Goal: Task Accomplishment & Management: Manage account settings

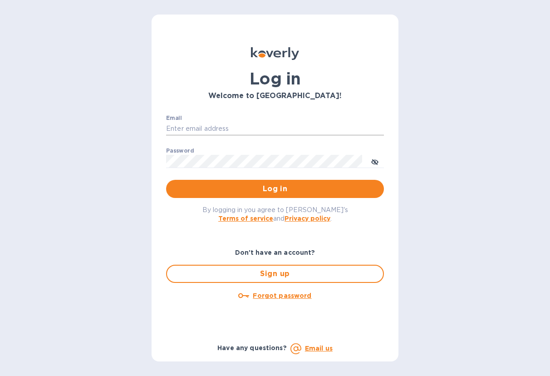
click at [204, 125] on input "Email" at bounding box center [275, 129] width 218 height 14
type input "[EMAIL_ADDRESS][DOMAIN_NAME]"
click at [166, 180] on button "Log in" at bounding box center [275, 189] width 218 height 18
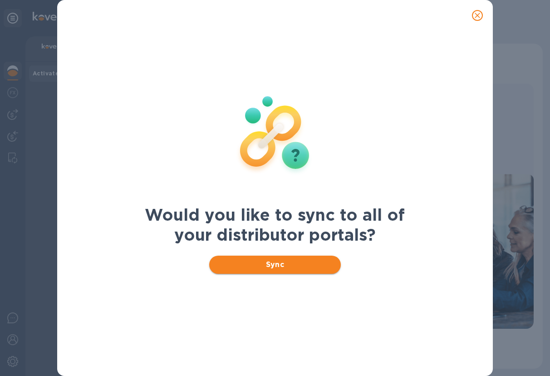
click at [276, 264] on span "Sync" at bounding box center [275, 264] width 118 height 11
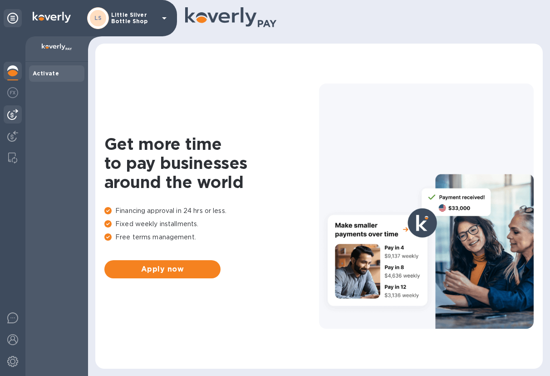
click at [12, 115] on img at bounding box center [12, 114] width 11 height 11
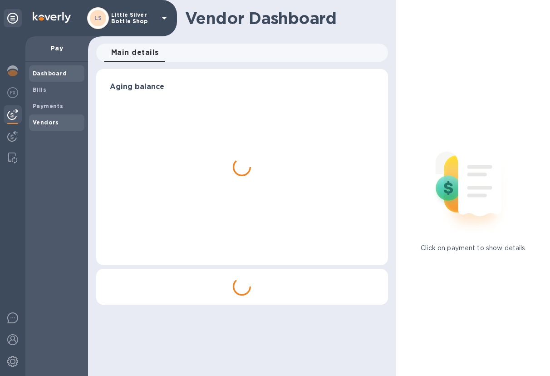
click at [42, 122] on b "Vendors" at bounding box center [46, 122] width 26 height 7
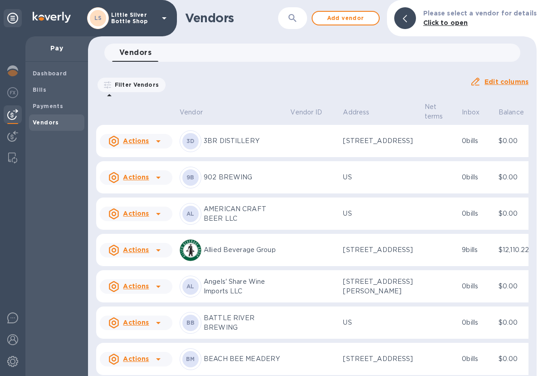
click at [532, 363] on div "Vendor Vendor ID Address Net terms Inbox Balance Status Actions 3D 3BR DISTILLE…" at bounding box center [312, 238] width 449 height 275
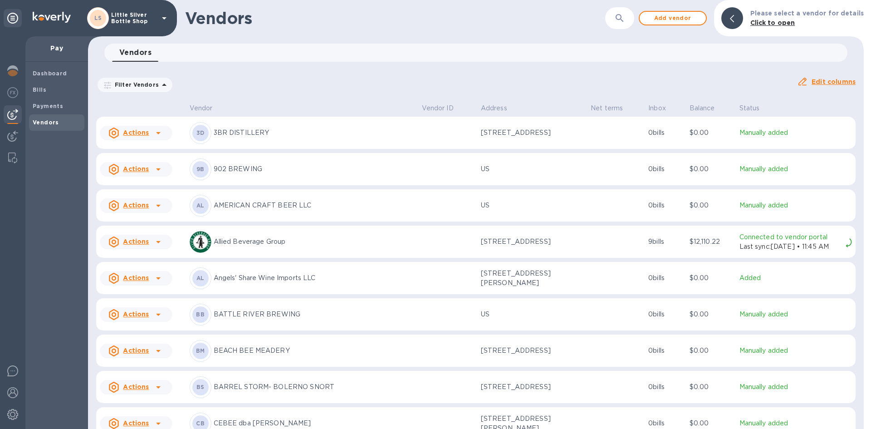
click at [549, 375] on div "Vendor Vendor ID Address Net terms Inbox Balance Status Actions 3D 3BR DISTILLE…" at bounding box center [476, 265] width 776 height 328
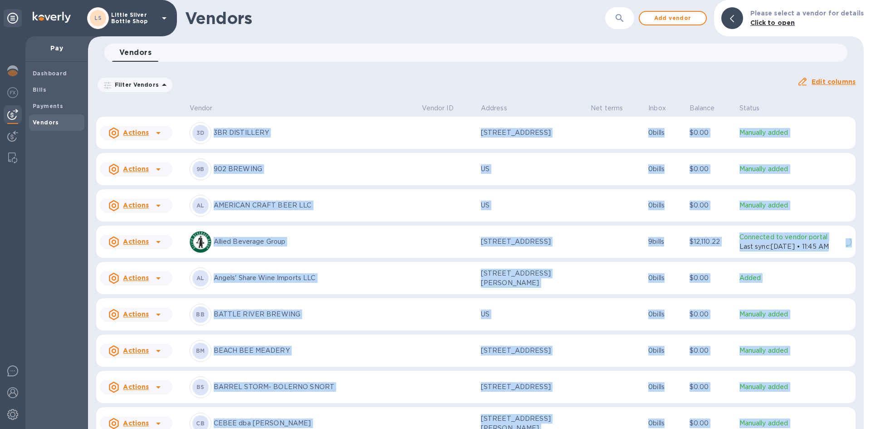
click at [549, 375] on div "Vendor Vendor ID Address Net terms Inbox Balance Status Actions 3D 3BR DISTILLE…" at bounding box center [476, 265] width 776 height 328
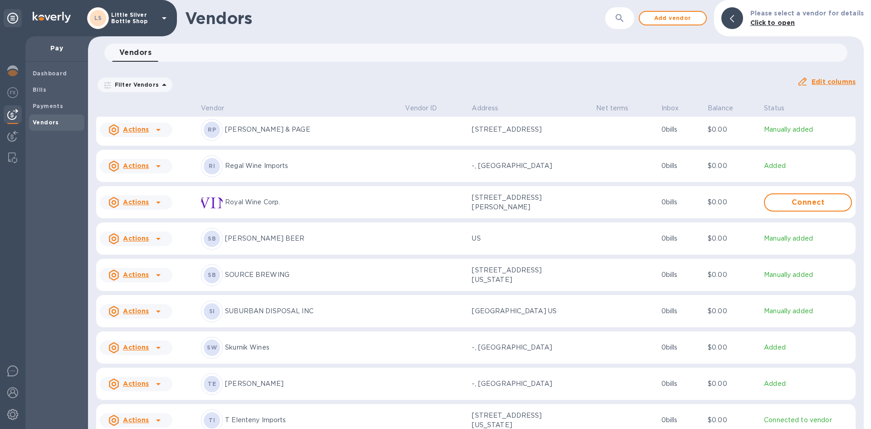
scroll to position [2964, 0]
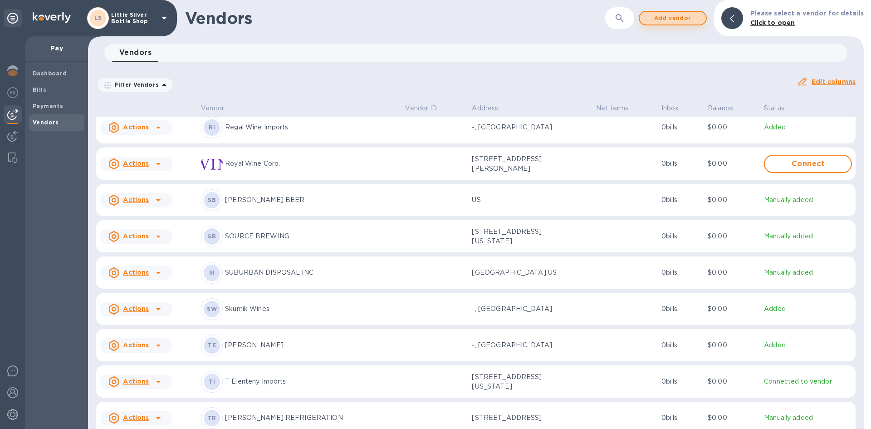
click at [549, 19] on span "Add vendor" at bounding box center [673, 18] width 52 height 11
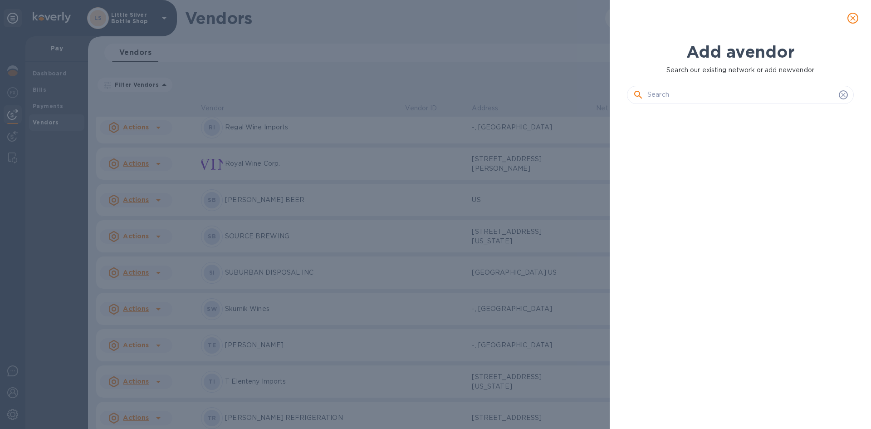
scroll to position [287, 230]
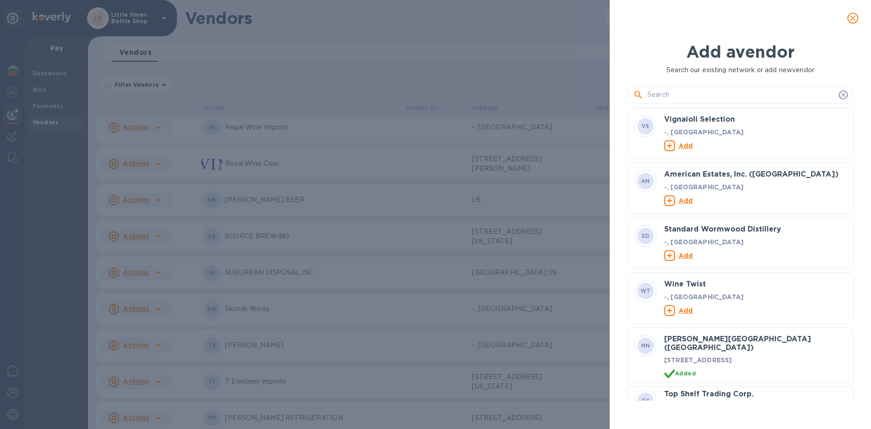
click at [549, 97] on input "text" at bounding box center [741, 95] width 188 height 14
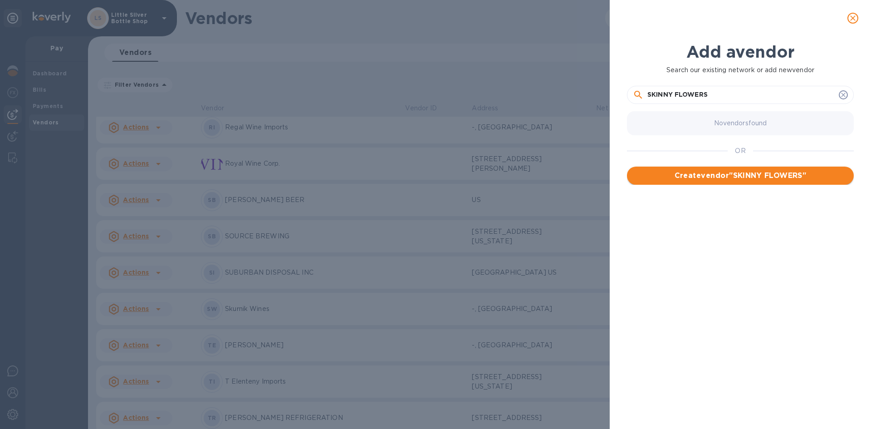
type input "SKINNY FLOWERS"
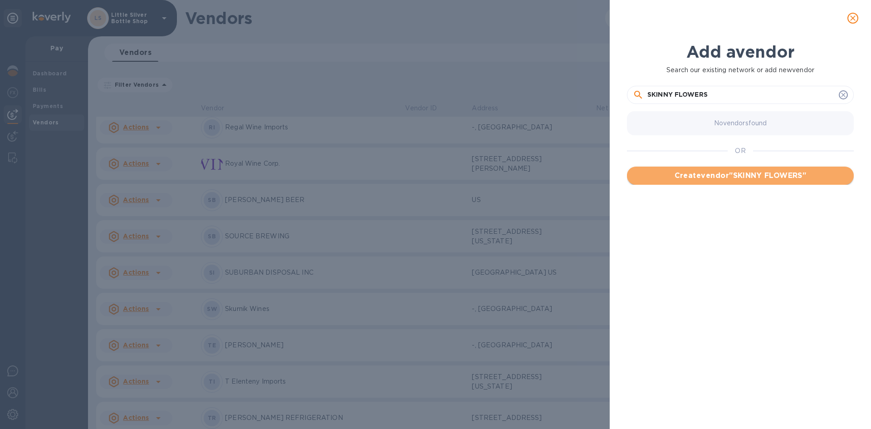
click at [549, 175] on span "Create vendor " SKINNY FLOWERS "" at bounding box center [740, 175] width 212 height 11
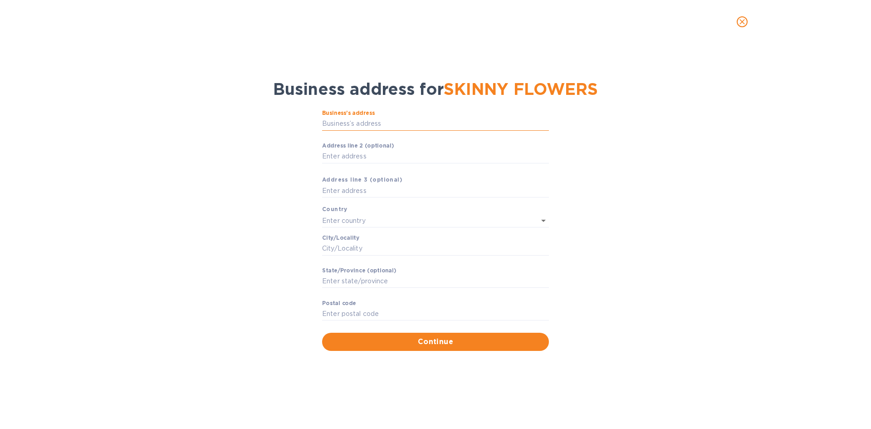
click at [367, 123] on input "Business’s аddress" at bounding box center [435, 124] width 227 height 14
type input "[STREET_ADDRESS]"
type input "[GEOGRAPHIC_DATA]"
type input "Oceanport"
type input "NJ"
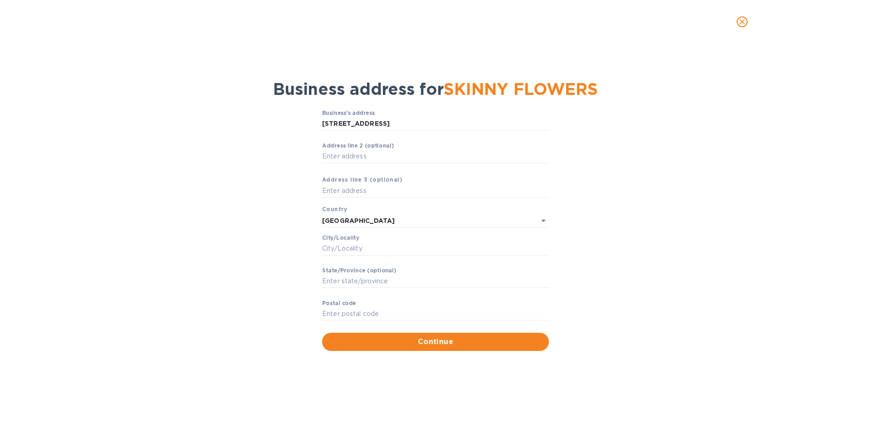
type input "07757"
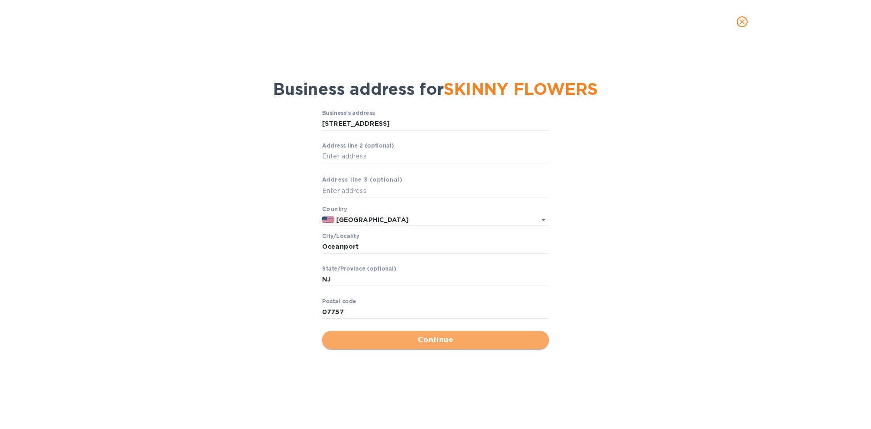
click at [441, 343] on span "Continue" at bounding box center [435, 339] width 212 height 11
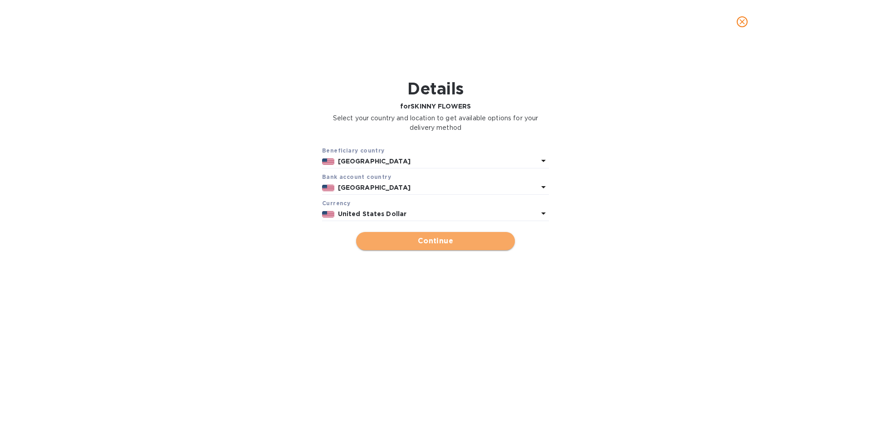
click at [457, 239] on span "Continue" at bounding box center [435, 240] width 144 height 11
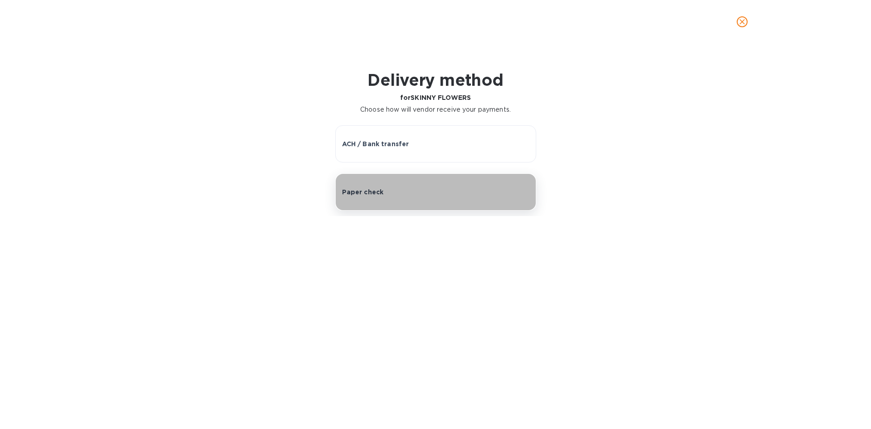
click at [441, 186] on button "Paper check" at bounding box center [435, 191] width 201 height 37
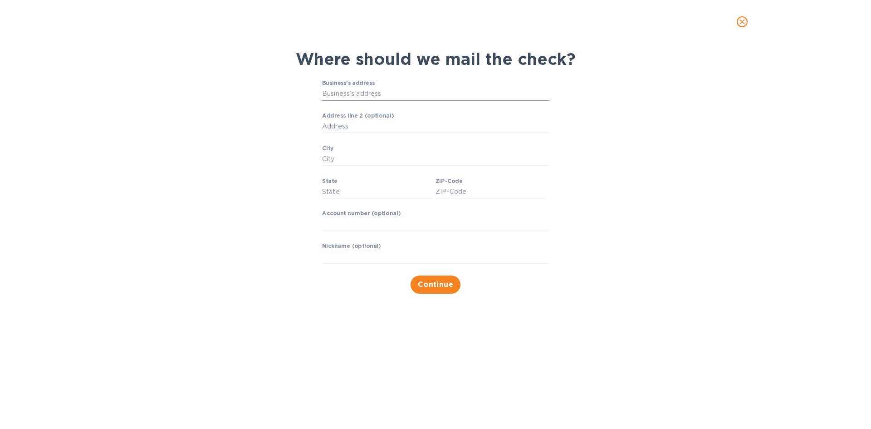
click at [382, 95] on input "Business’s address" at bounding box center [435, 94] width 227 height 14
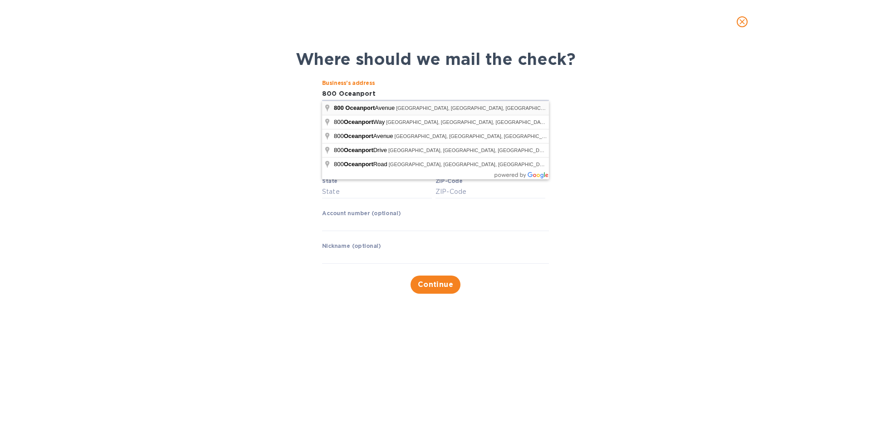
type input "[STREET_ADDRESS]"
type input "Oceanport"
type input "NJ"
type input "07757"
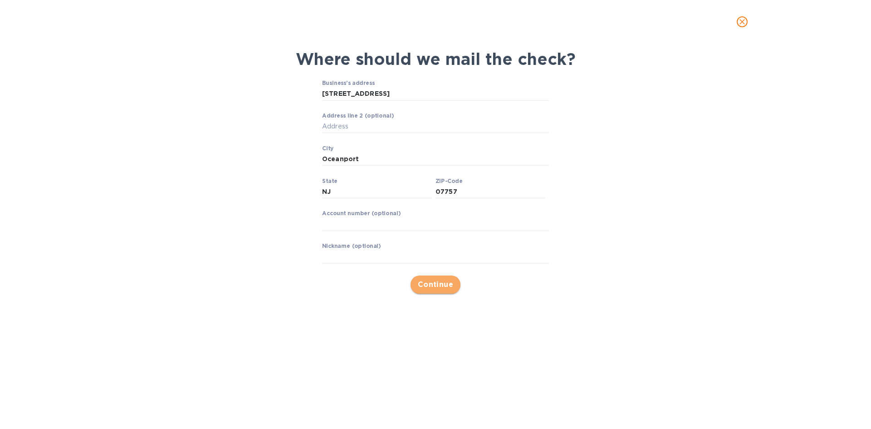
click at [433, 284] on span "Continue" at bounding box center [436, 284] width 36 height 11
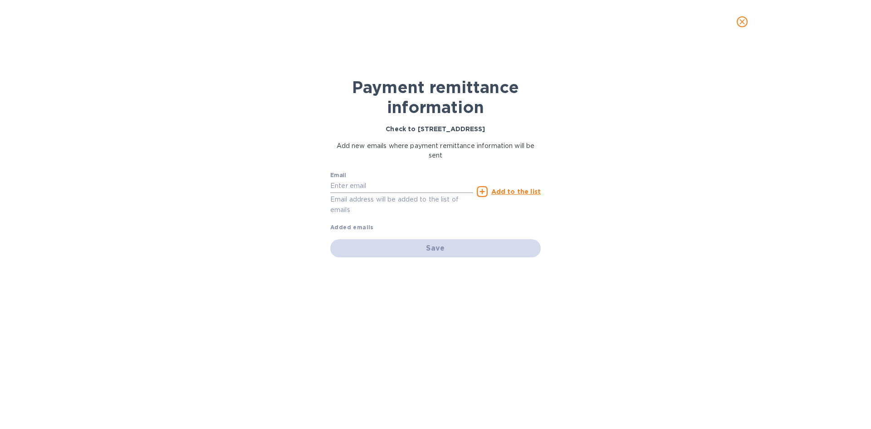
click at [383, 187] on input "text" at bounding box center [401, 186] width 143 height 14
type input "[EMAIL_ADDRESS][DOMAIN_NAME]"
click at [500, 190] on u "Add to the list" at bounding box center [515, 191] width 49 height 7
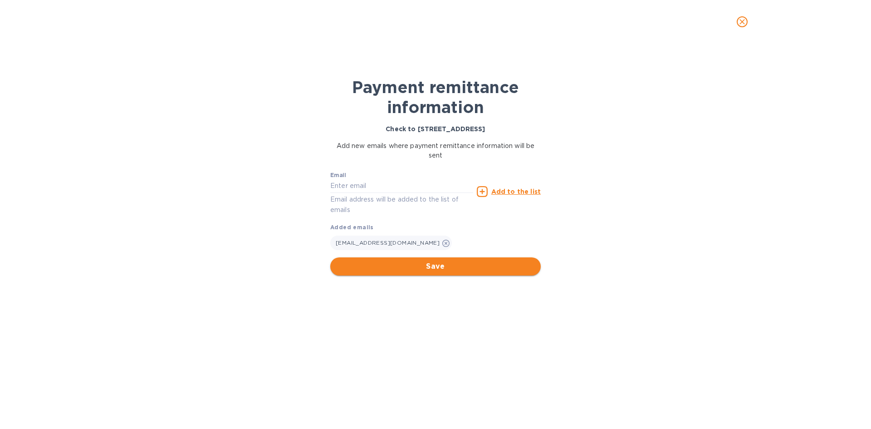
click at [485, 265] on span "Save" at bounding box center [436, 266] width 196 height 11
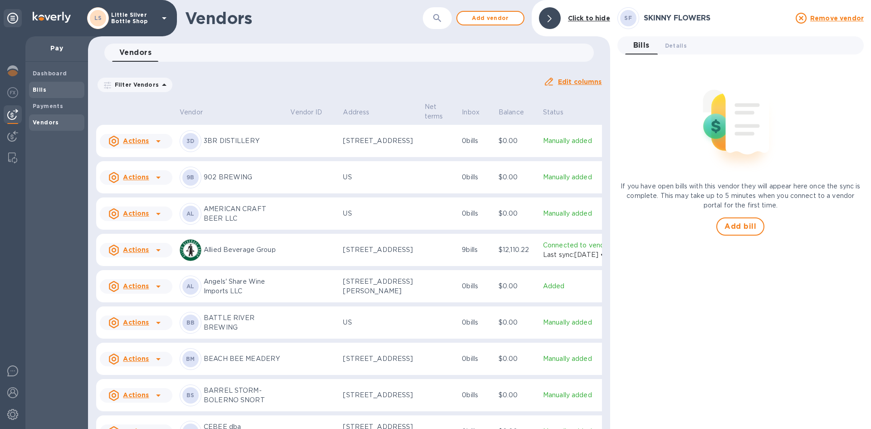
click at [47, 88] on span "Bills" at bounding box center [57, 89] width 48 height 9
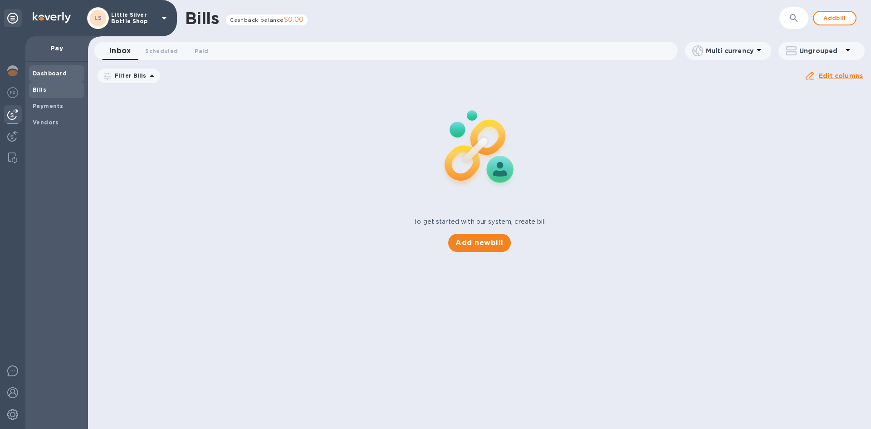
click at [46, 69] on span "Dashboard" at bounding box center [50, 73] width 34 height 9
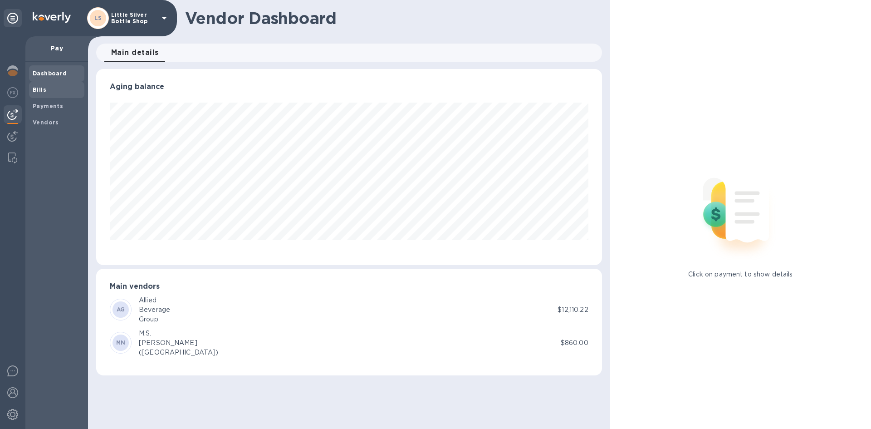
scroll to position [196, 505]
click at [40, 88] on b "Bills" at bounding box center [40, 89] width 14 height 7
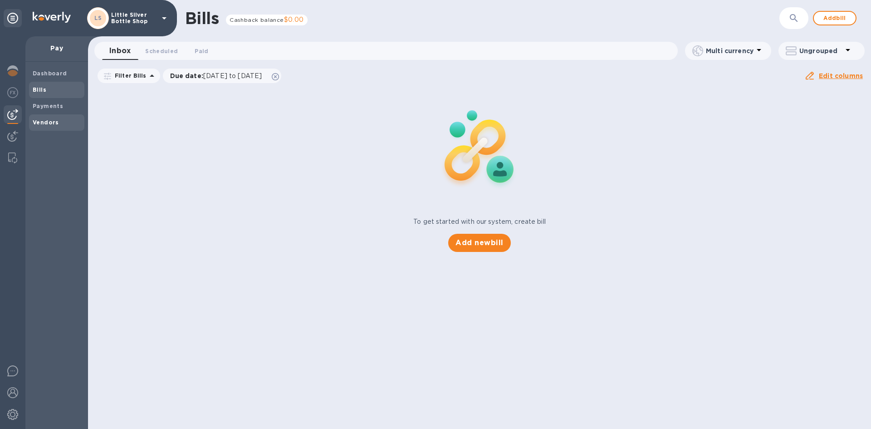
click at [47, 121] on b "Vendors" at bounding box center [46, 122] width 26 height 7
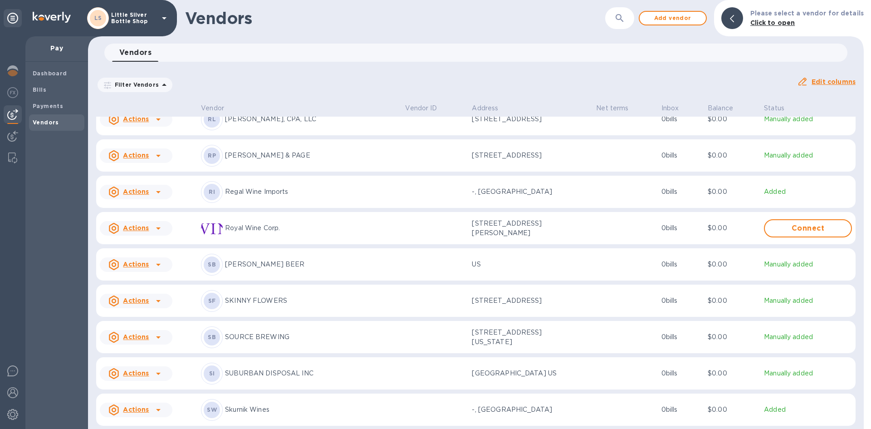
scroll to position [2933, 0]
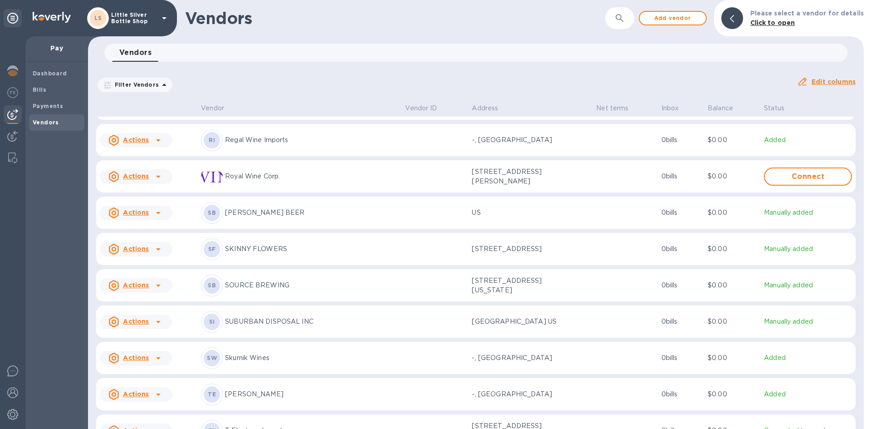
click at [235, 254] on p "SKINNY FLOWERS" at bounding box center [311, 249] width 173 height 10
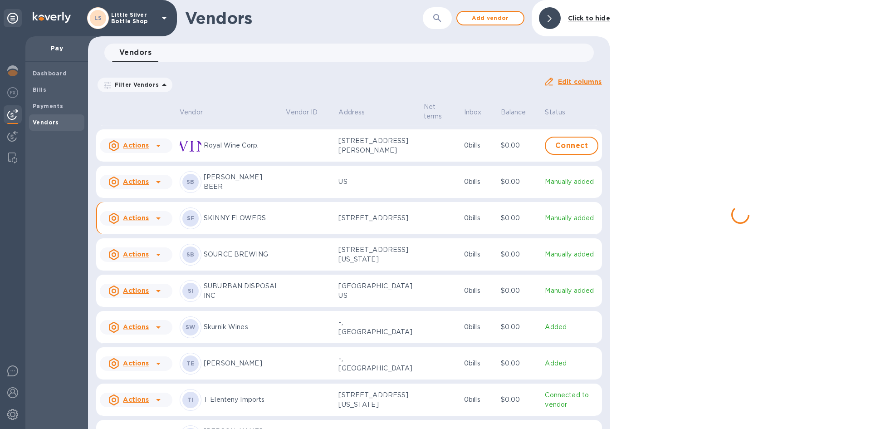
scroll to position [3008, 0]
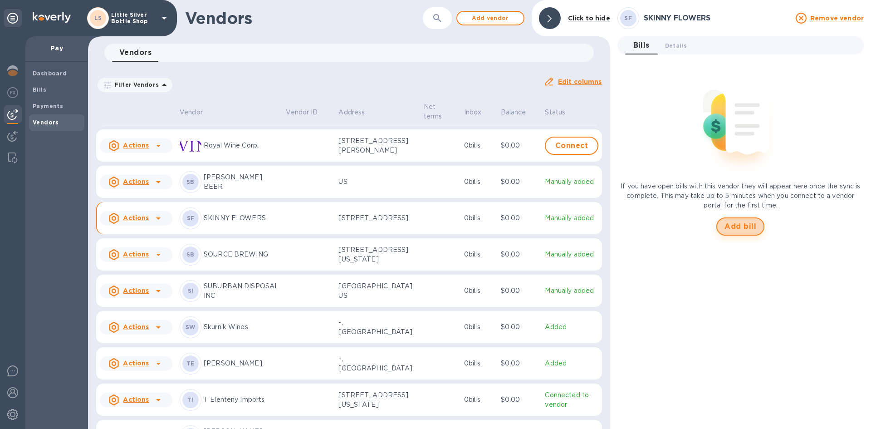
click at [549, 227] on span "Add bill" at bounding box center [741, 226] width 32 height 11
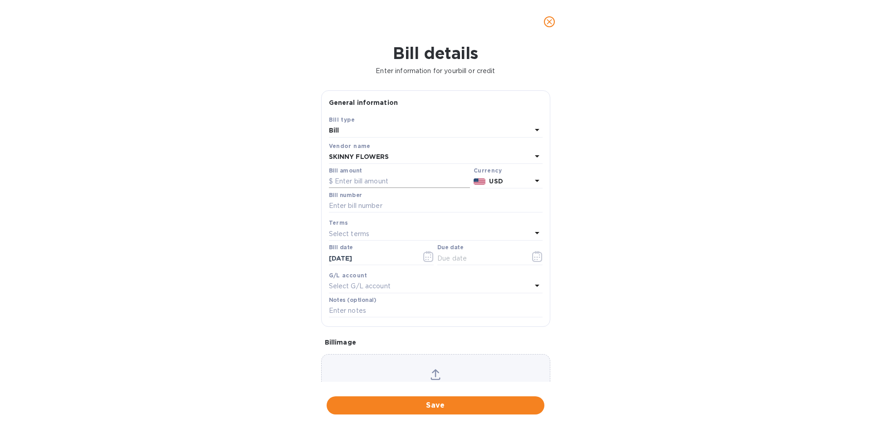
click at [403, 176] on input "text" at bounding box center [399, 182] width 141 height 14
type input "232.00"
click at [392, 204] on input "text" at bounding box center [436, 206] width 214 height 14
type input "00021"
click at [371, 233] on div "Select terms" at bounding box center [430, 233] width 203 height 13
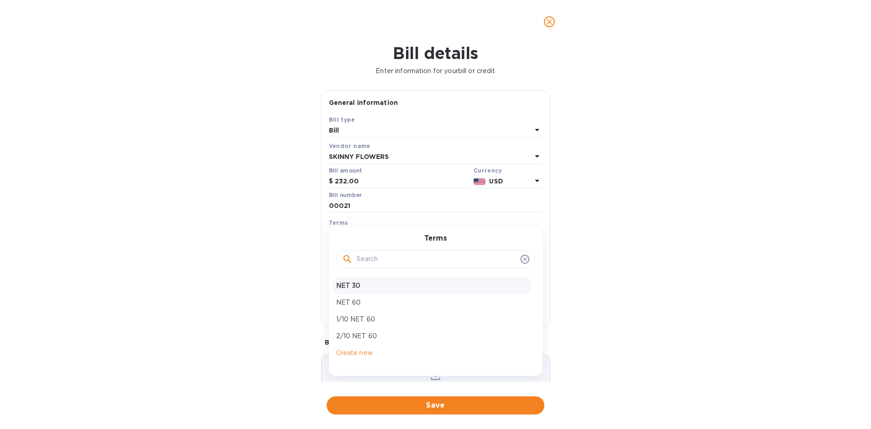
click at [378, 283] on p "NET 30" at bounding box center [432, 286] width 192 height 10
type input "[DATE]"
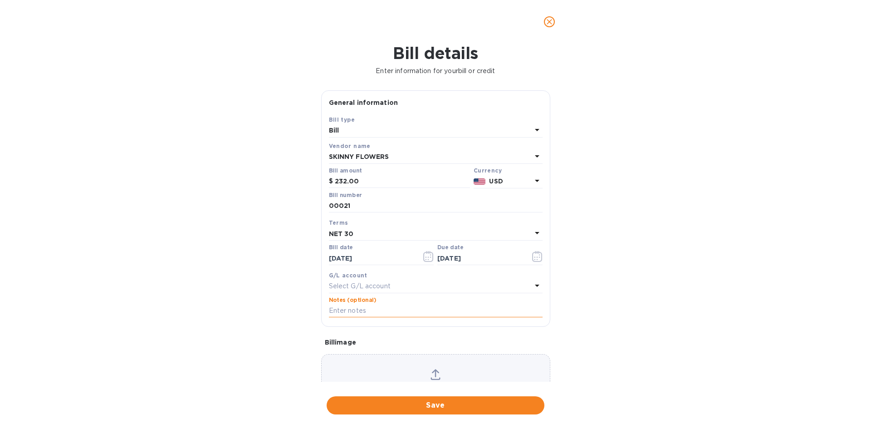
click at [370, 304] on input "text" at bounding box center [436, 311] width 214 height 14
type input "1-30109"
click at [472, 375] on span "Save" at bounding box center [435, 405] width 203 height 11
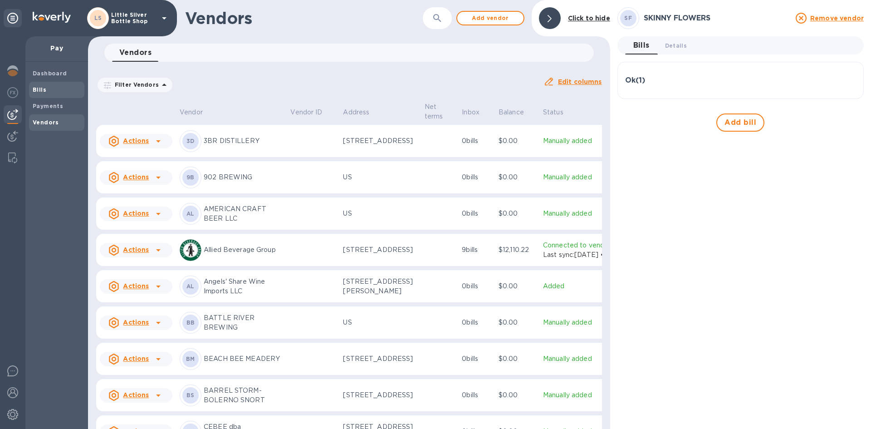
click at [43, 92] on b "Bills" at bounding box center [40, 89] width 14 height 7
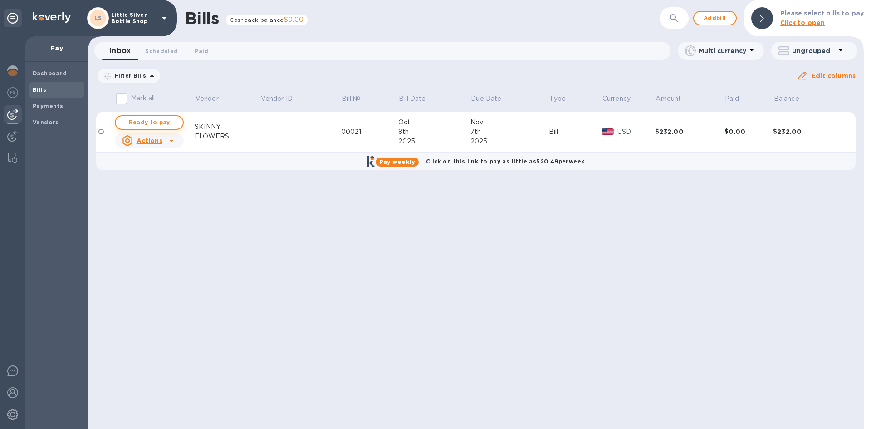
click at [141, 121] on span "Ready to pay" at bounding box center [149, 122] width 53 height 11
checkbox input "true"
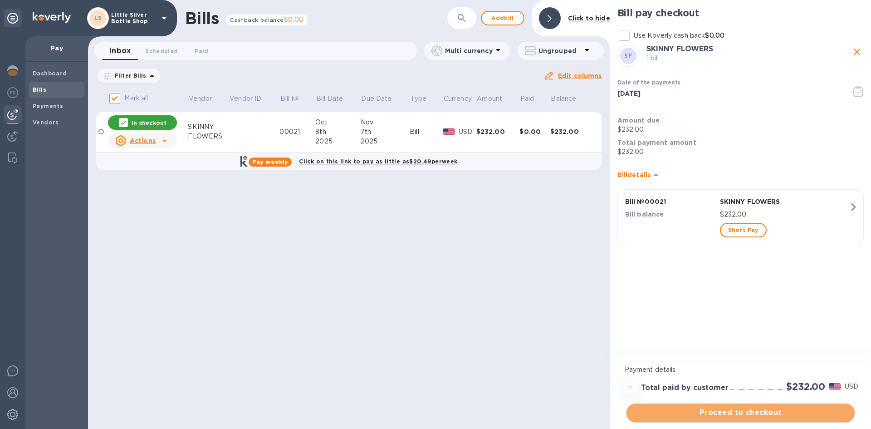
click at [549, 375] on span "Proceed to checkout" at bounding box center [741, 412] width 214 height 11
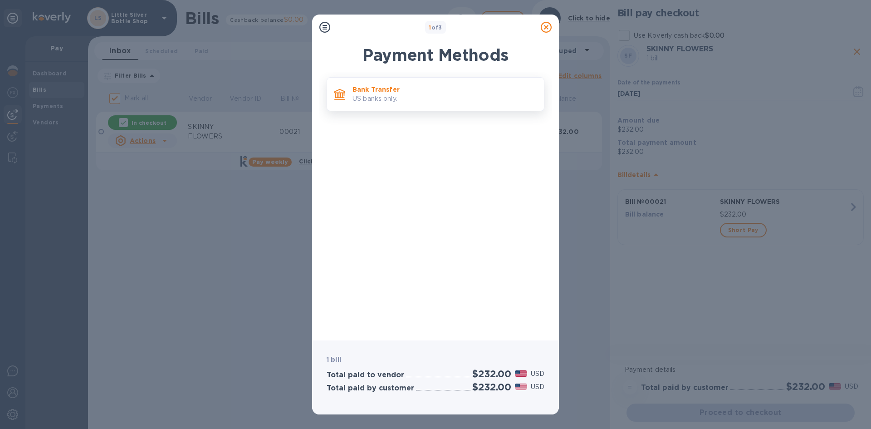
click at [442, 95] on p "US banks only." at bounding box center [445, 99] width 184 height 10
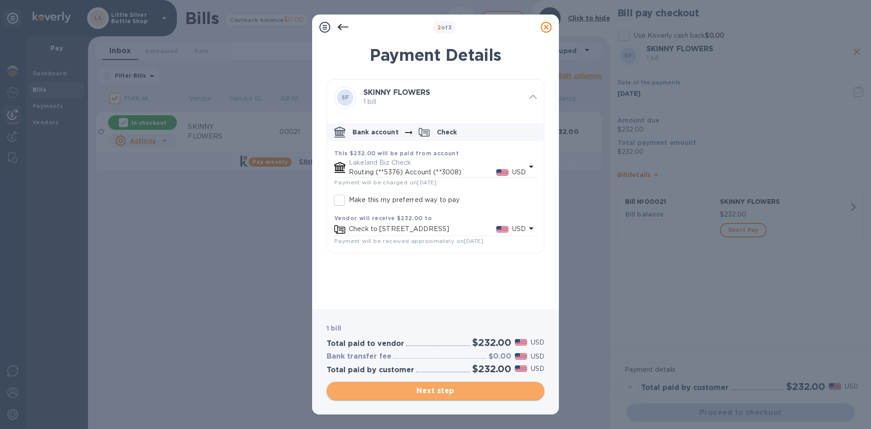
click at [497, 375] on span "Next step" at bounding box center [435, 390] width 203 height 11
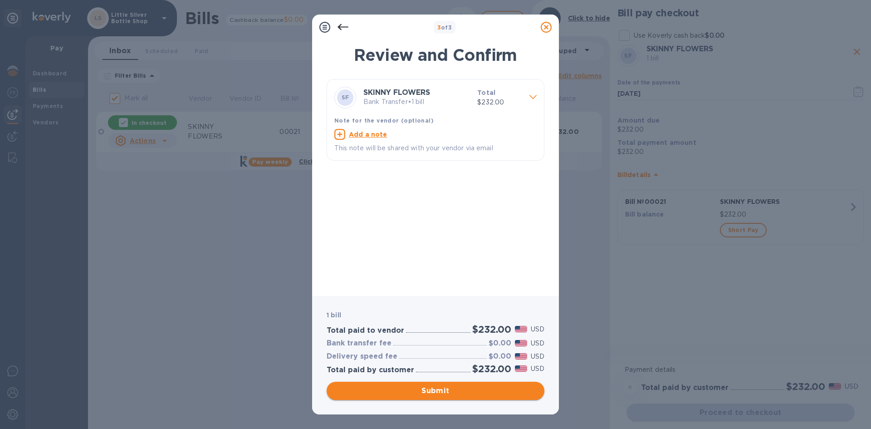
click at [497, 375] on span "Submit" at bounding box center [435, 390] width 203 height 11
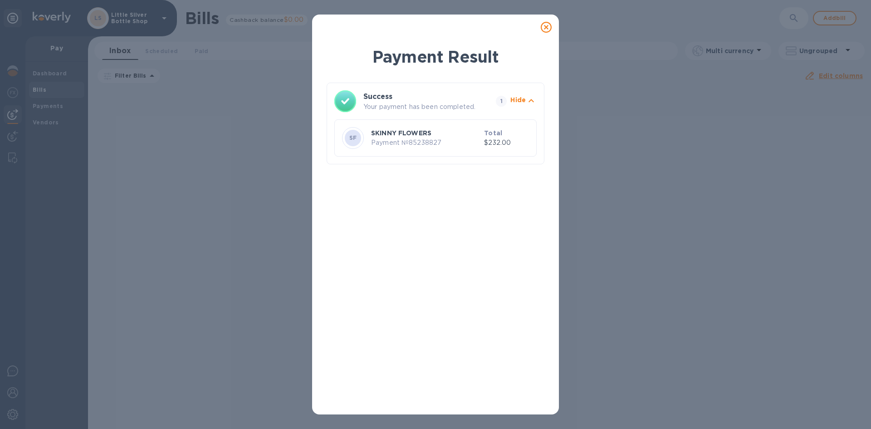
click at [548, 29] on icon at bounding box center [546, 27] width 11 height 11
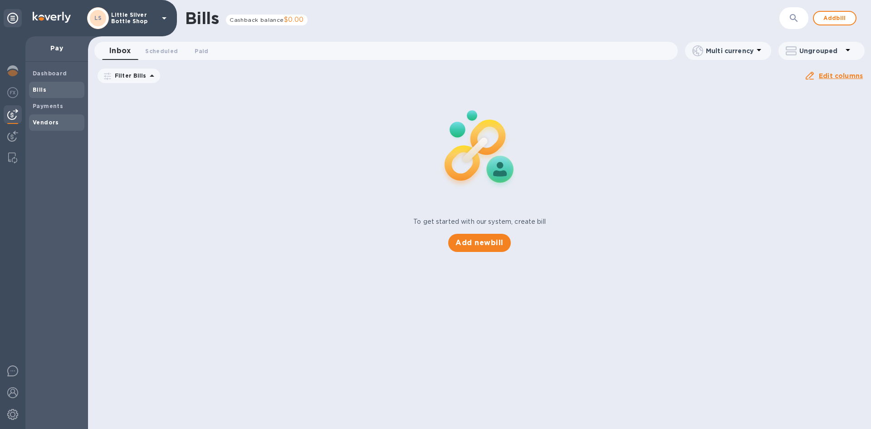
click at [33, 121] on b "Vendors" at bounding box center [46, 122] width 26 height 7
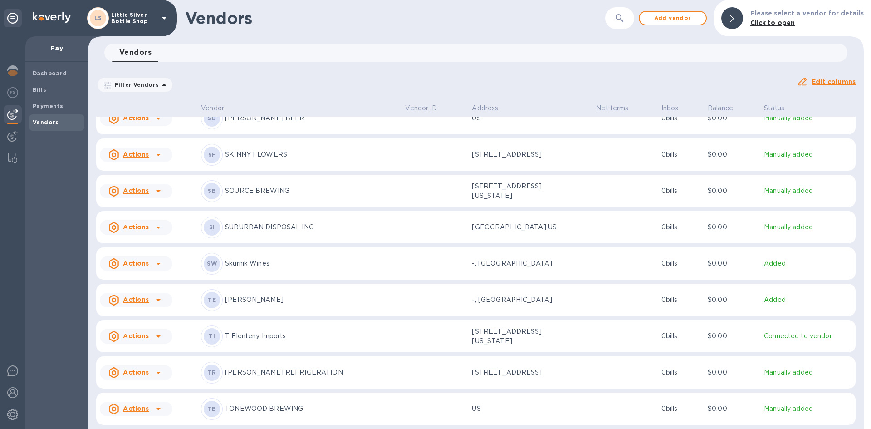
scroll to position [3138, 0]
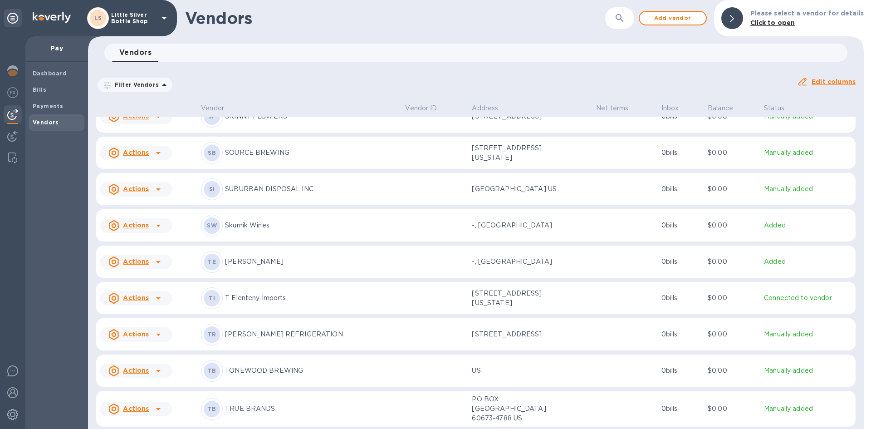
click at [255, 303] on p "T Elenteny Imports" at bounding box center [311, 298] width 173 height 10
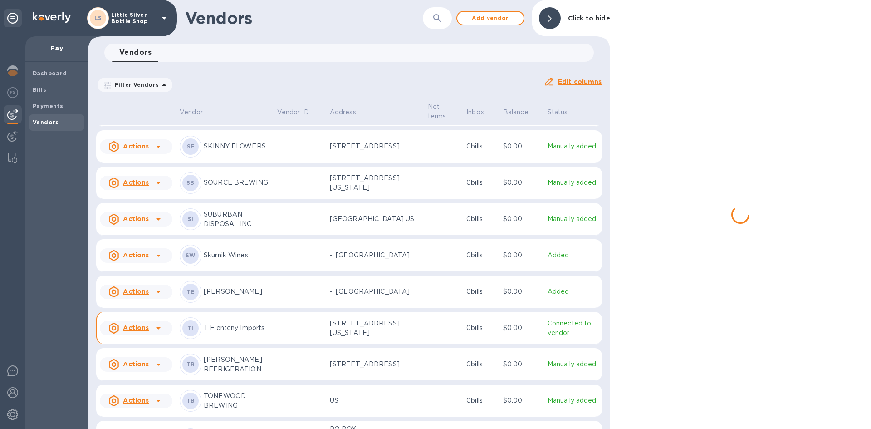
scroll to position [3190, 0]
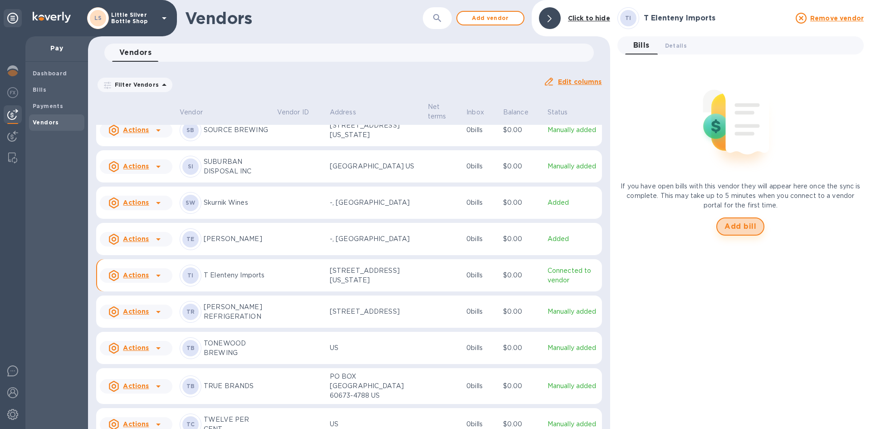
click at [549, 228] on span "Add bill" at bounding box center [741, 226] width 32 height 11
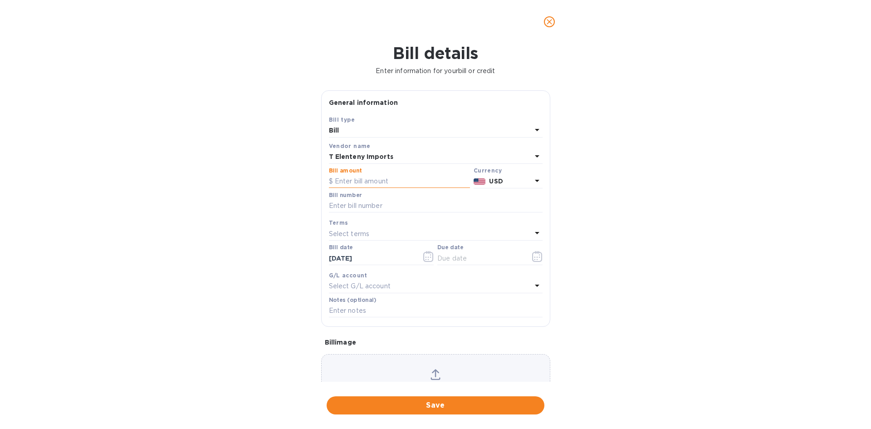
click at [379, 182] on input "text" at bounding box center [399, 182] width 141 height 14
type input "1,008.00"
click at [378, 203] on input "text" at bounding box center [436, 206] width 214 height 14
type input "770234"
click at [359, 235] on p "Select terms" at bounding box center [349, 234] width 41 height 10
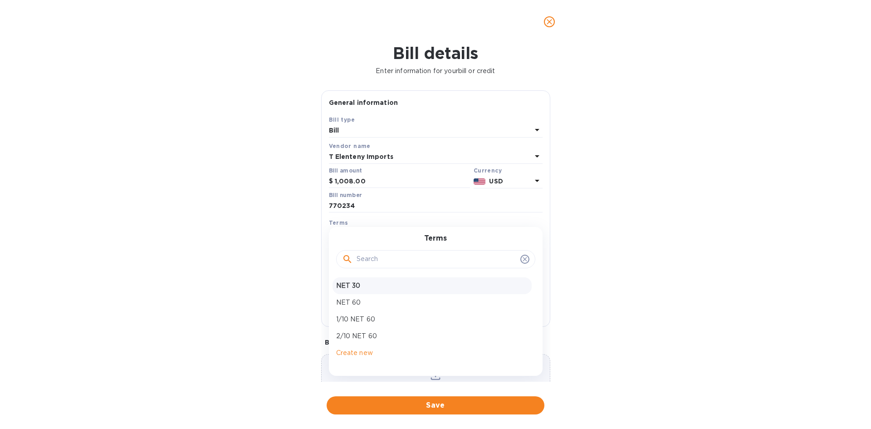
click at [362, 284] on p "NET 30" at bounding box center [432, 286] width 192 height 10
type input "[DATE]"
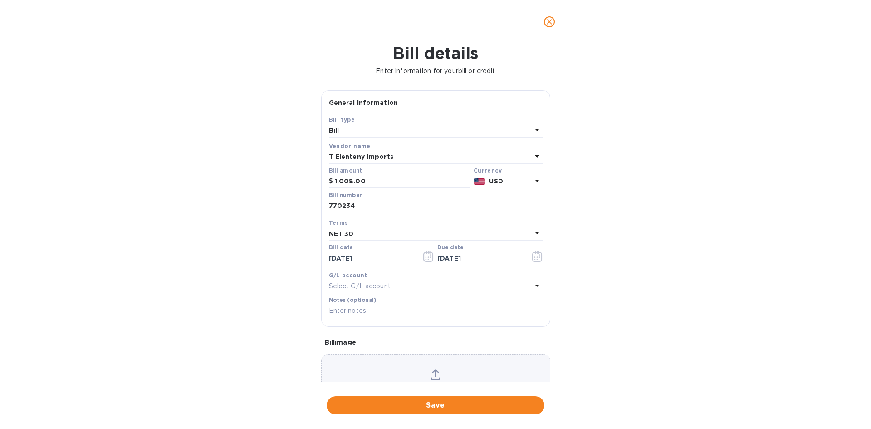
click at [360, 309] on input "text" at bounding box center [436, 311] width 214 height 14
type input "1-30113"
click at [456, 375] on span "Save" at bounding box center [435, 405] width 203 height 11
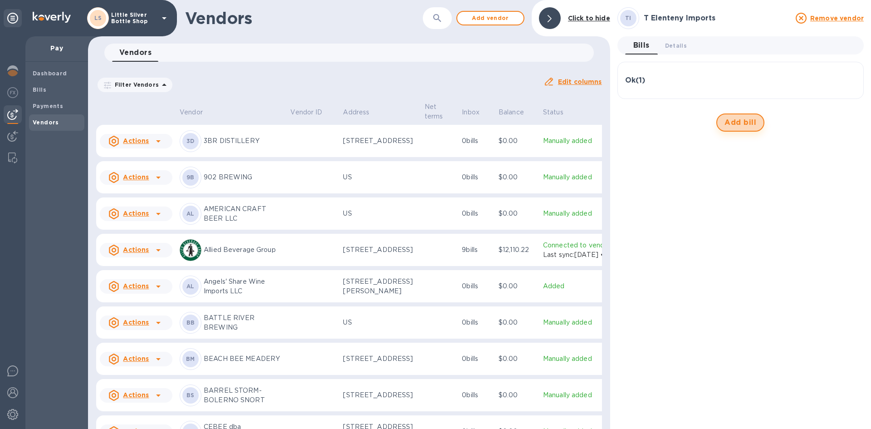
click at [549, 122] on span "Add bill" at bounding box center [741, 122] width 32 height 11
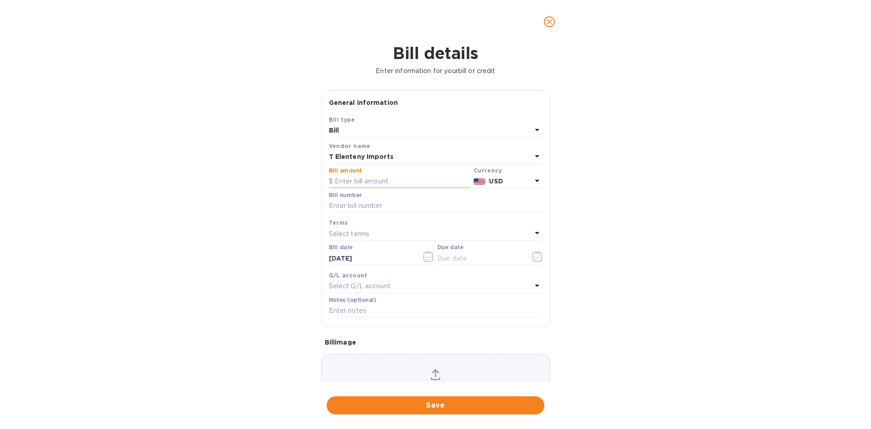
click at [374, 182] on input "text" at bounding box center [399, 182] width 141 height 14
type input "910.00"
click at [362, 206] on input "text" at bounding box center [436, 206] width 214 height 14
type input "770228"
click at [361, 234] on p "Select terms" at bounding box center [349, 234] width 41 height 10
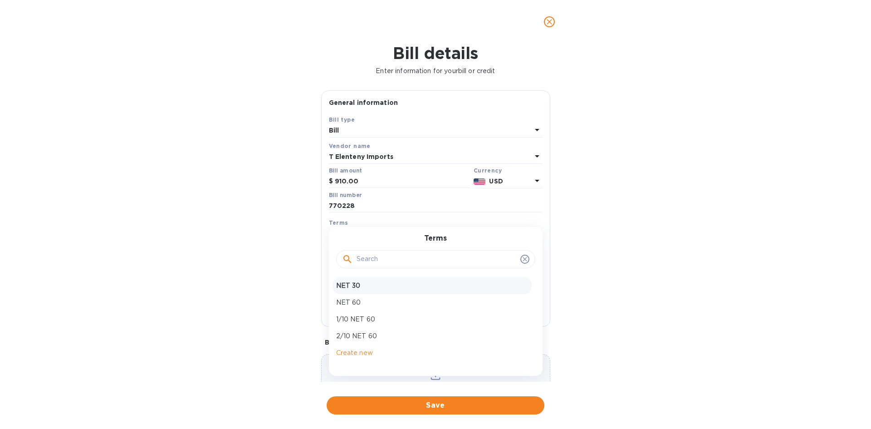
click at [358, 285] on p "NET 30" at bounding box center [432, 286] width 192 height 10
type input "[DATE]"
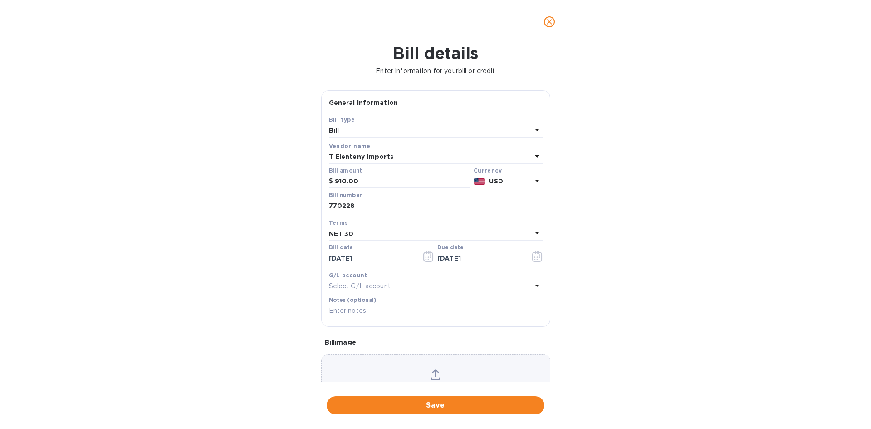
click at [351, 309] on input "text" at bounding box center [436, 311] width 214 height 14
type input "1-30111"
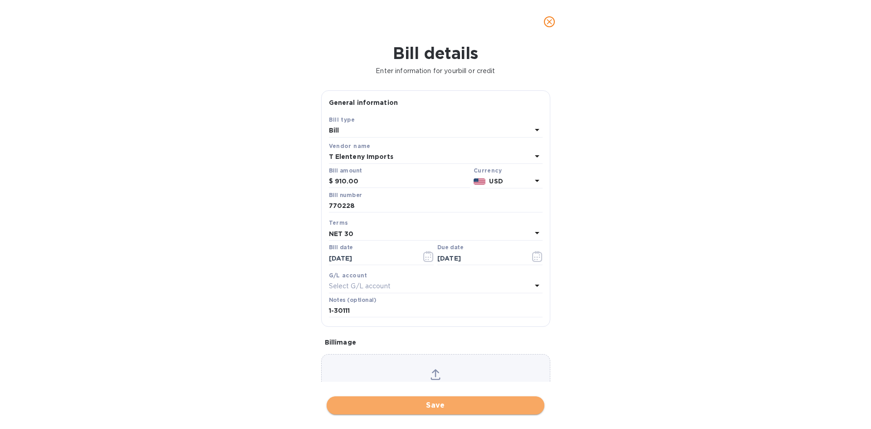
click at [511, 375] on span "Save" at bounding box center [435, 405] width 203 height 11
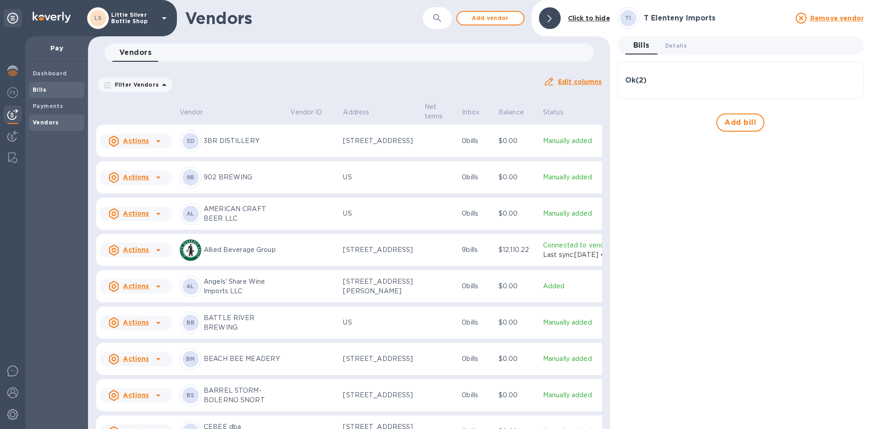
click at [45, 90] on span "Bills" at bounding box center [57, 89] width 48 height 9
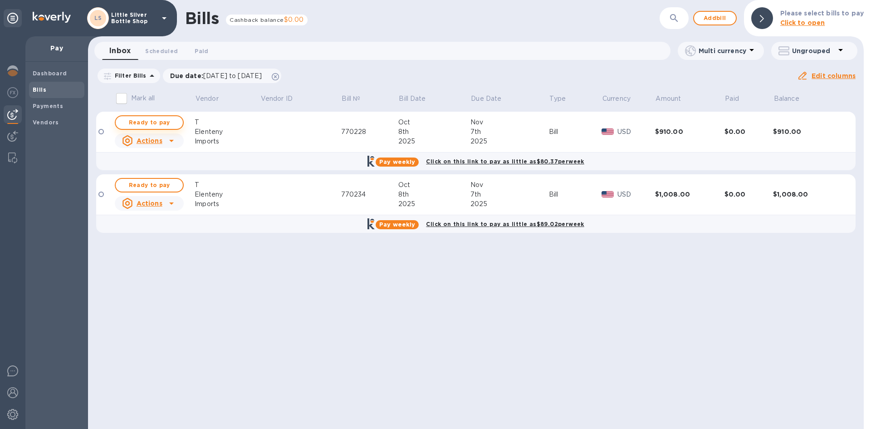
click at [144, 123] on span "Ready to pay" at bounding box center [149, 122] width 53 height 11
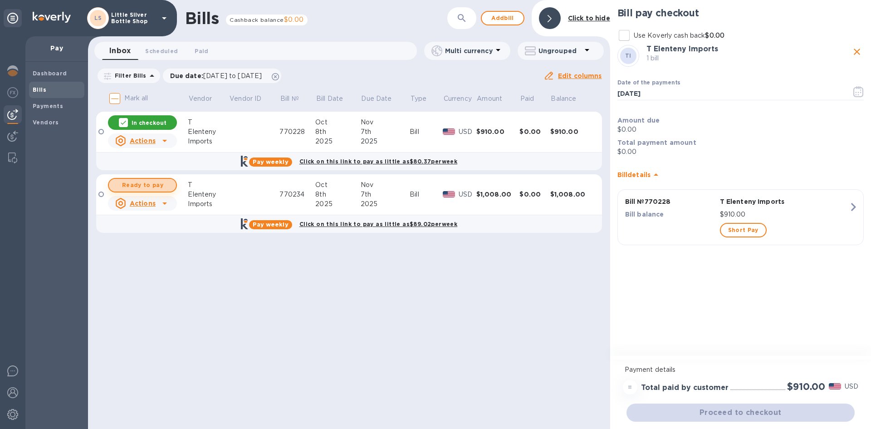
click at [157, 184] on span "Ready to pay" at bounding box center [142, 185] width 53 height 11
checkbox input "true"
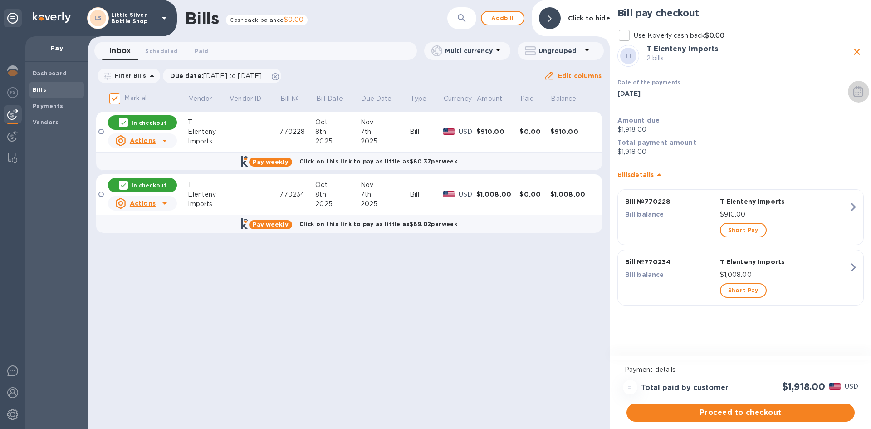
click at [549, 90] on icon "button" at bounding box center [858, 91] width 10 height 11
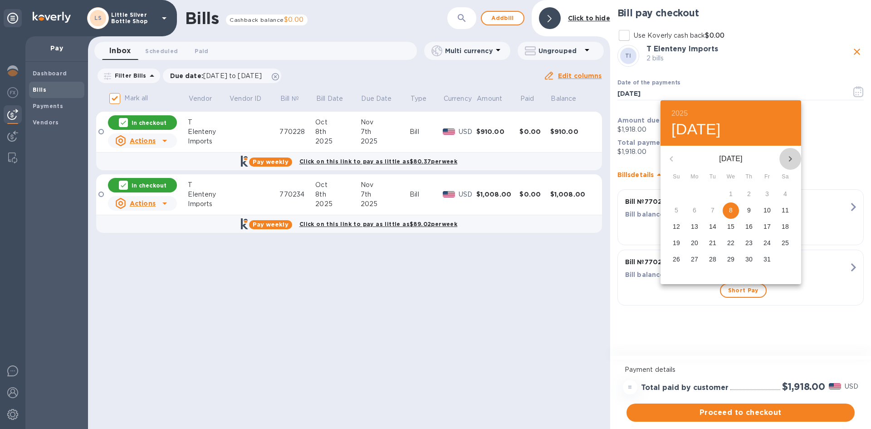
click at [549, 159] on icon "button" at bounding box center [790, 158] width 11 height 11
click at [549, 195] on p "1" at bounding box center [786, 193] width 4 height 9
type input "[DATE]"
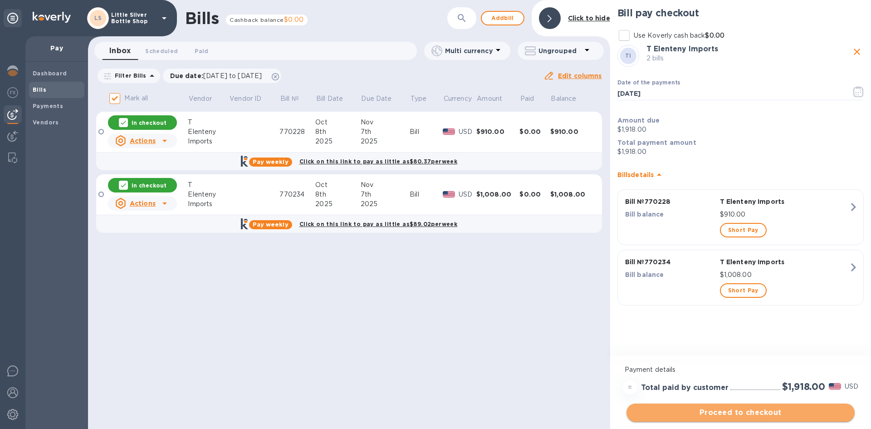
click at [549, 375] on span "Proceed to checkout" at bounding box center [741, 412] width 214 height 11
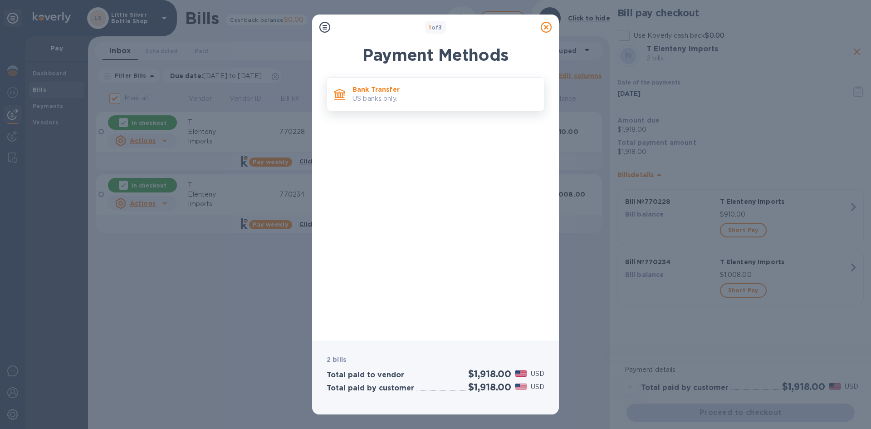
click at [436, 100] on p "US banks only." at bounding box center [445, 99] width 184 height 10
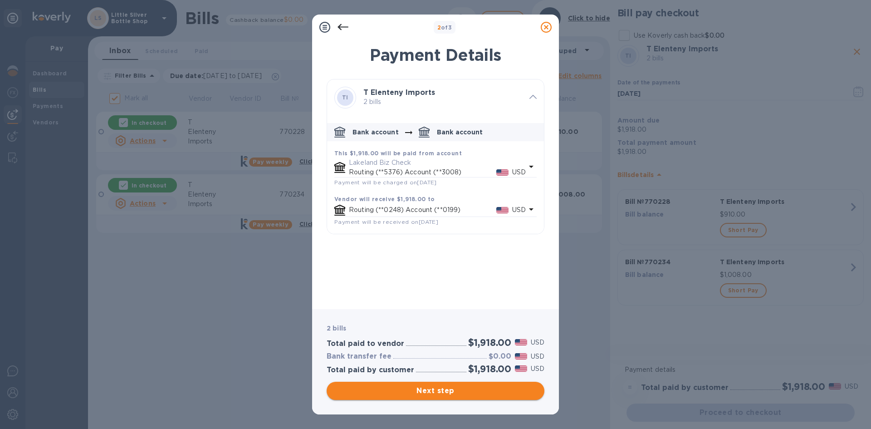
click at [479, 375] on span "Next step" at bounding box center [435, 390] width 203 height 11
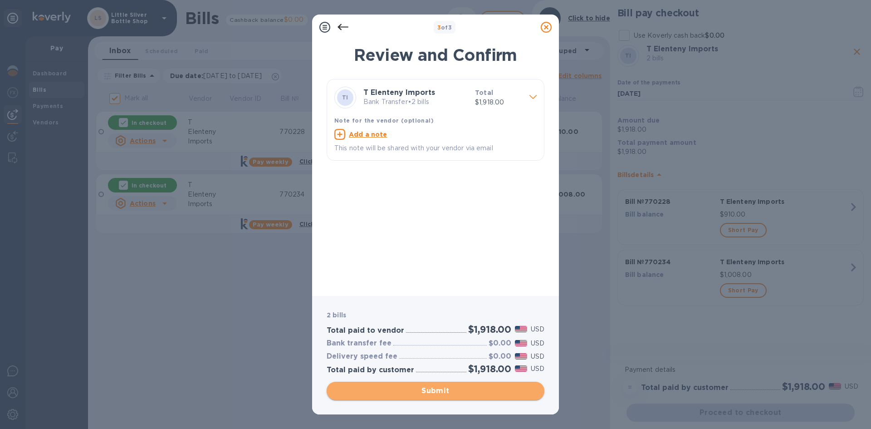
click at [479, 375] on span "Submit" at bounding box center [435, 390] width 203 height 11
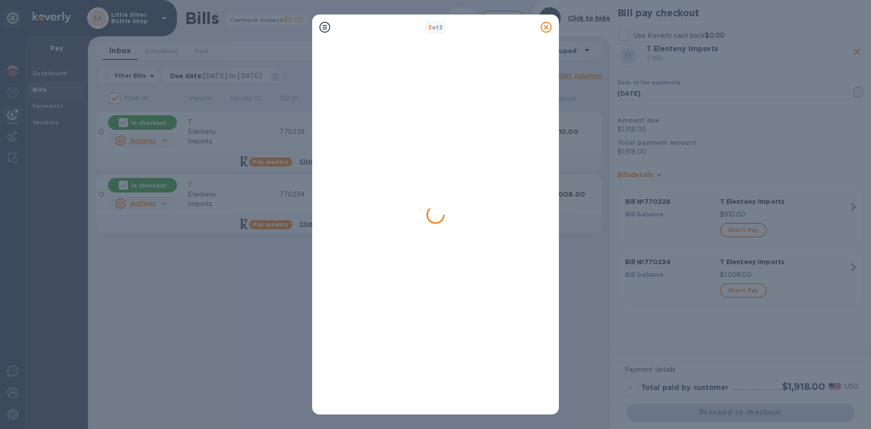
checkbox input "false"
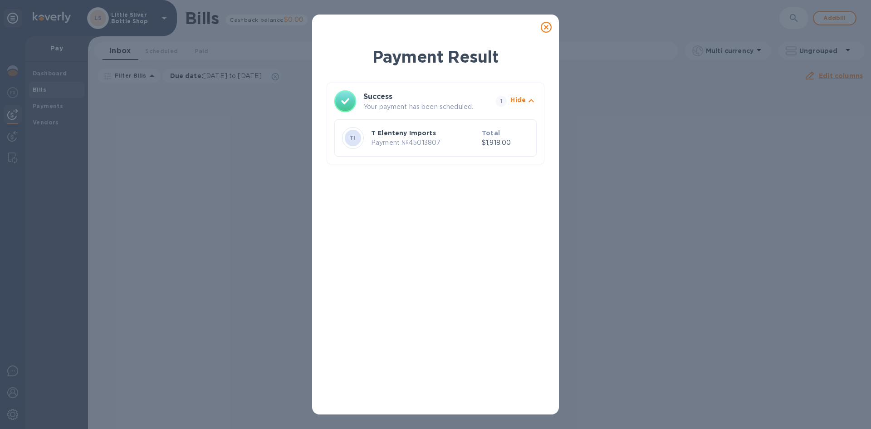
click at [548, 29] on icon at bounding box center [546, 27] width 11 height 11
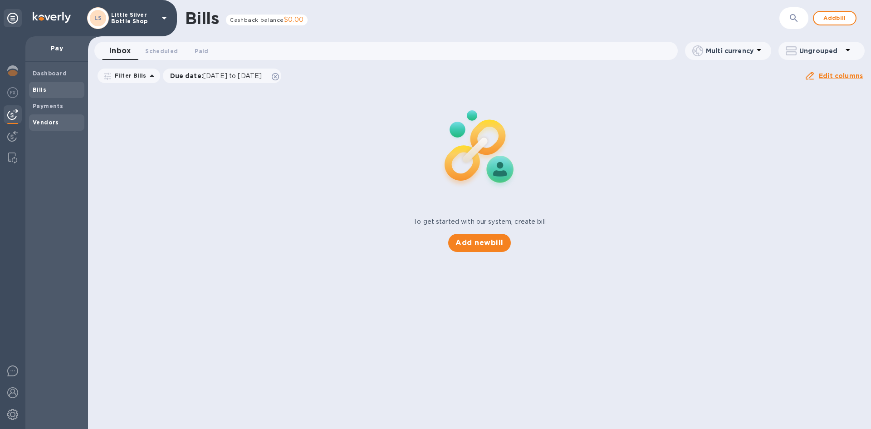
click at [44, 122] on b "Vendors" at bounding box center [46, 122] width 26 height 7
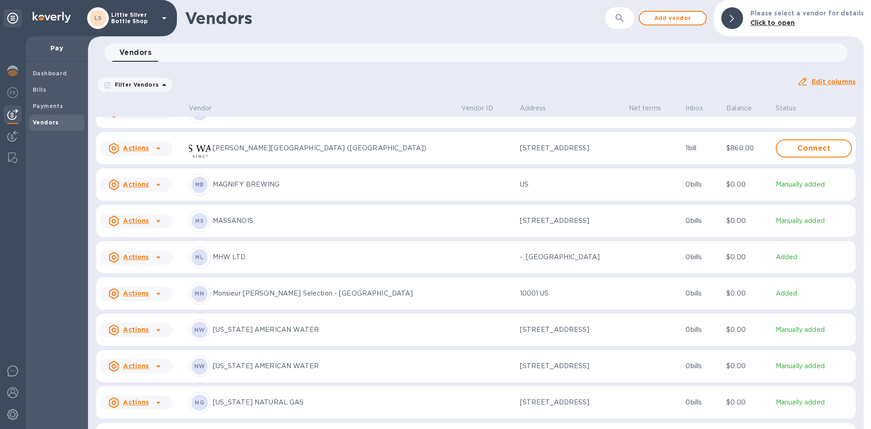
scroll to position [2000, 0]
click at [236, 225] on p "MASSANOIS" at bounding box center [333, 220] width 241 height 10
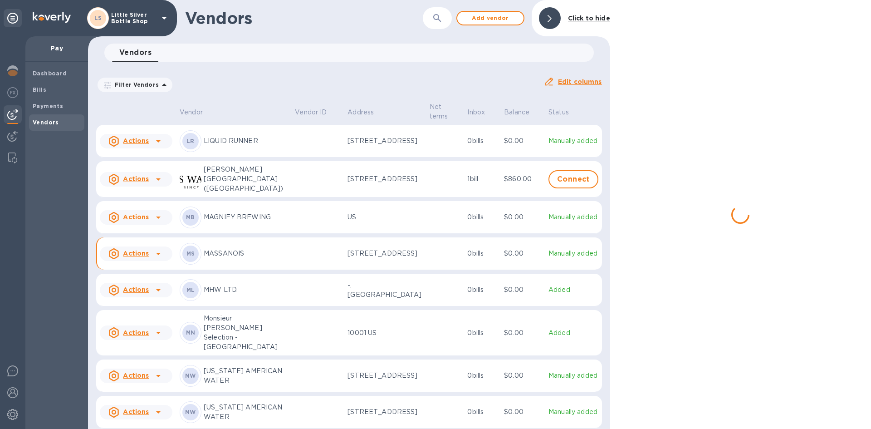
scroll to position [2037, 0]
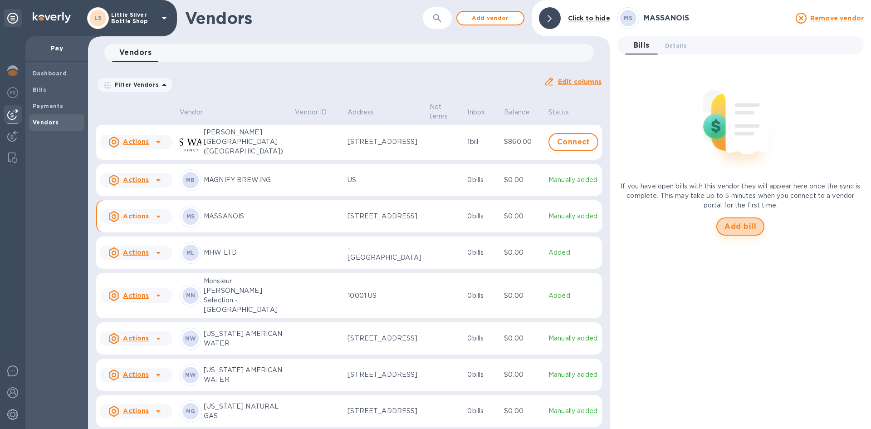
click at [549, 226] on span "Add bill" at bounding box center [741, 226] width 32 height 11
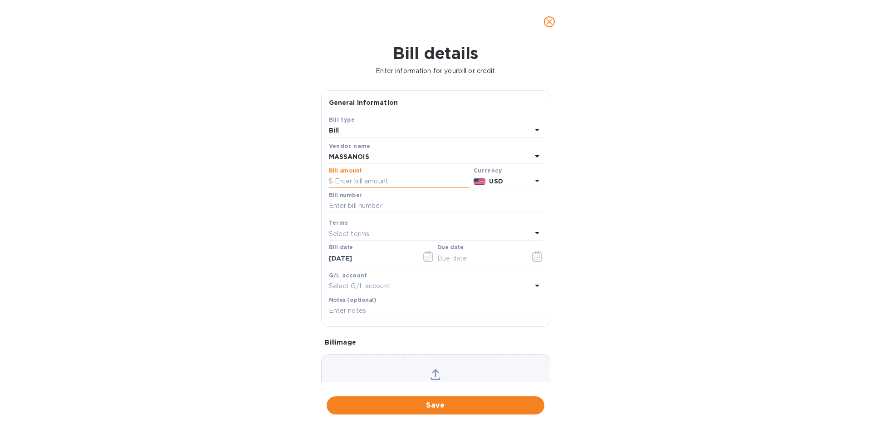
click at [373, 178] on input "text" at bounding box center [399, 182] width 141 height 14
type input "1,096.00"
click at [367, 204] on input "text" at bounding box center [436, 206] width 214 height 14
type input "286386"
click at [358, 235] on p "Select terms" at bounding box center [349, 234] width 41 height 10
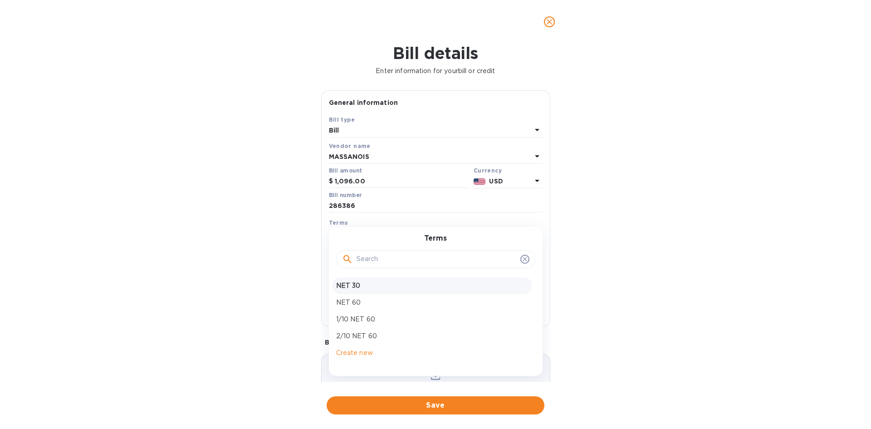
click at [360, 288] on p "NET 30" at bounding box center [432, 286] width 192 height 10
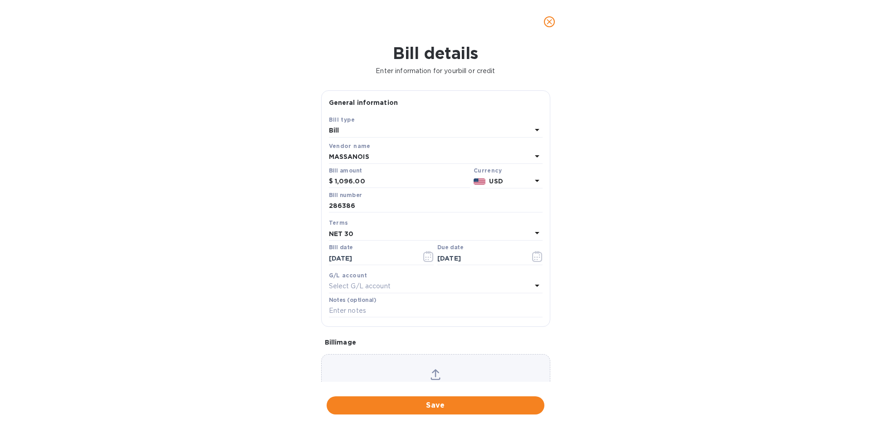
type input "[DATE]"
click at [357, 310] on input "text" at bounding box center [436, 311] width 214 height 14
type input "1-30124"
click at [466, 375] on span "Save" at bounding box center [435, 405] width 203 height 11
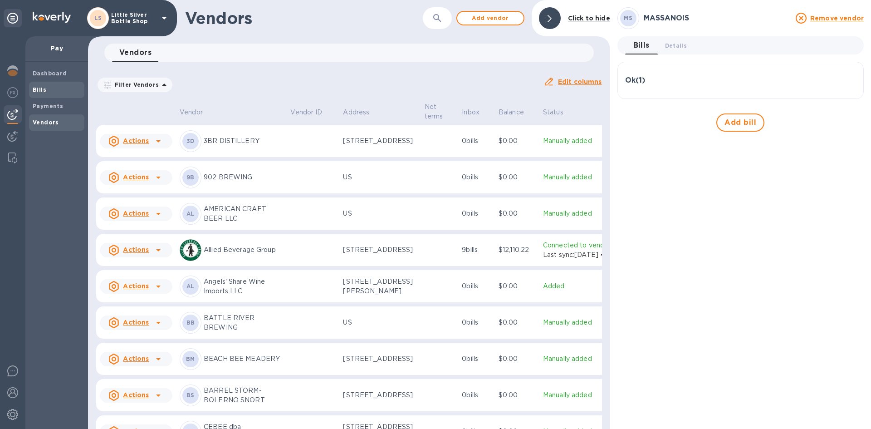
click at [49, 86] on span "Bills" at bounding box center [57, 89] width 48 height 9
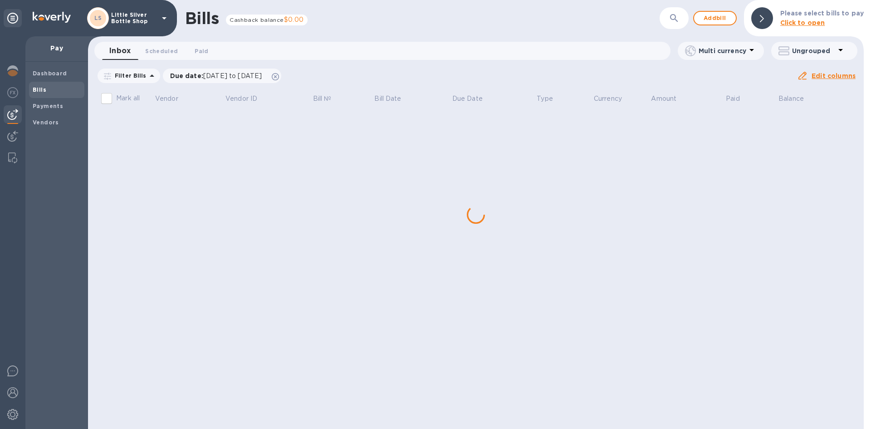
click at [168, 122] on div "Bills Cashback balance $0.00 ​ Add bill Please select bills to pay Click to ope…" at bounding box center [476, 214] width 776 height 429
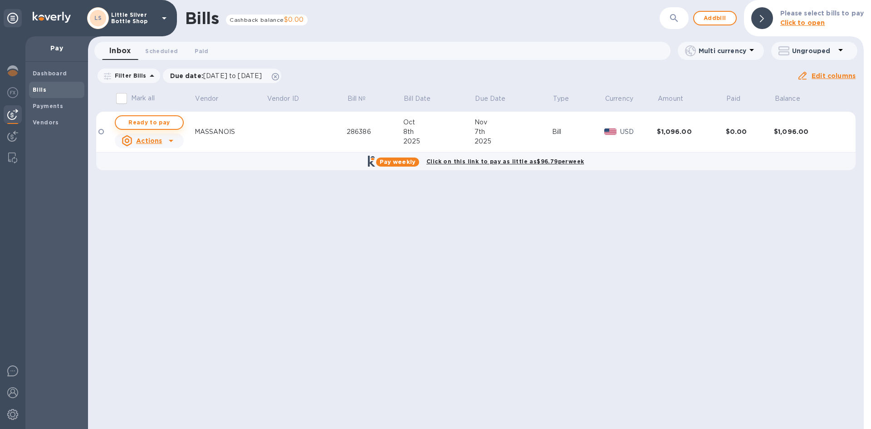
click at [168, 124] on span "Ready to pay" at bounding box center [149, 122] width 53 height 11
checkbox input "true"
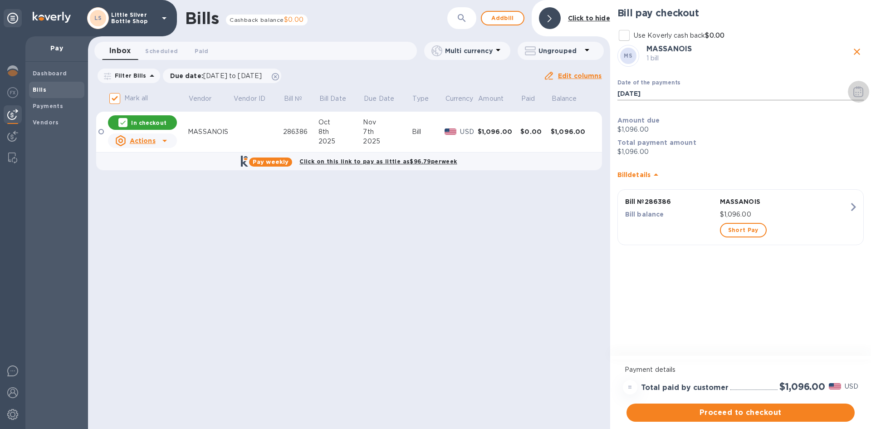
click at [549, 93] on icon "button" at bounding box center [858, 91] width 10 height 11
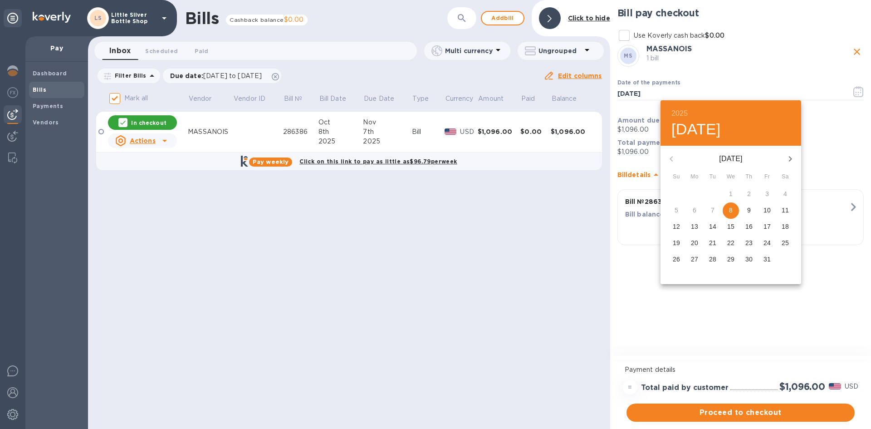
click at [549, 161] on icon "button" at bounding box center [790, 158] width 3 height 5
click at [549, 193] on p "1" at bounding box center [786, 193] width 4 height 9
type input "[DATE]"
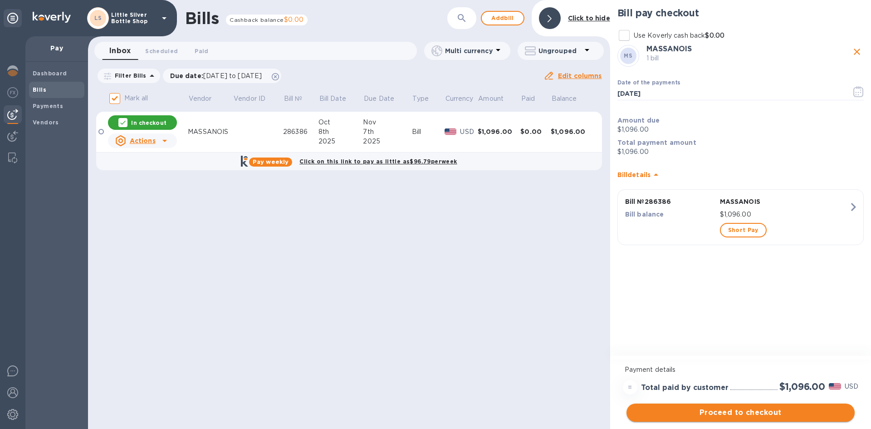
click at [549, 375] on span "Proceed to checkout" at bounding box center [741, 412] width 214 height 11
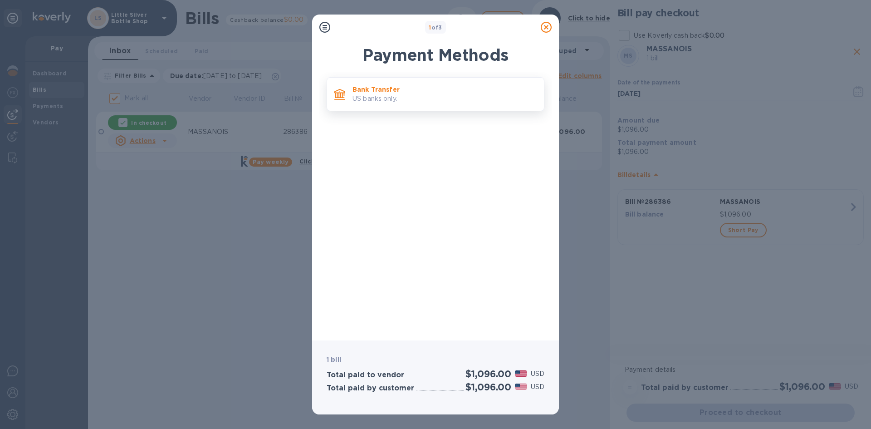
click at [428, 99] on p "US banks only." at bounding box center [445, 99] width 184 height 10
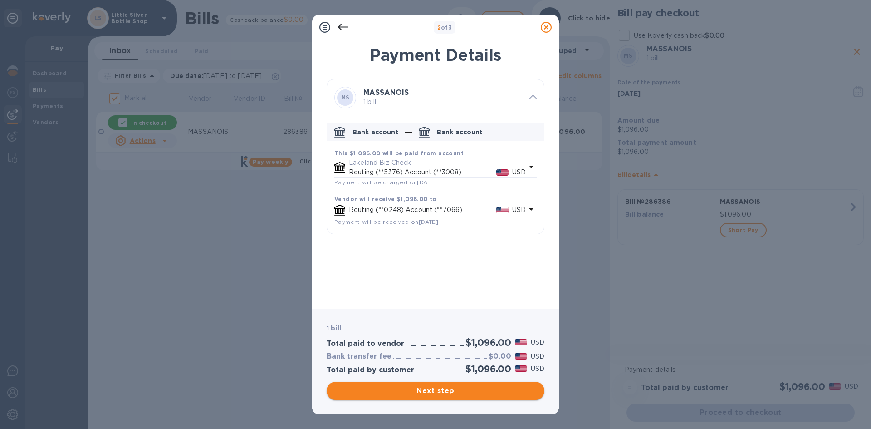
click at [478, 375] on span "Next step" at bounding box center [435, 390] width 203 height 11
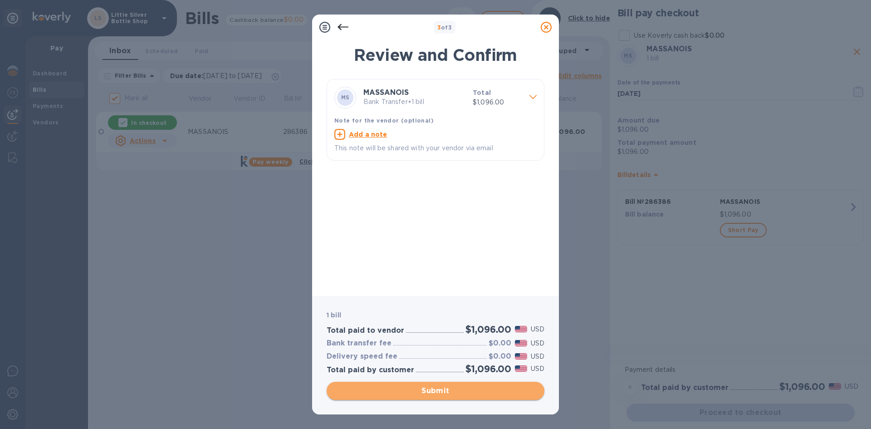
click at [478, 375] on span "Submit" at bounding box center [435, 390] width 203 height 11
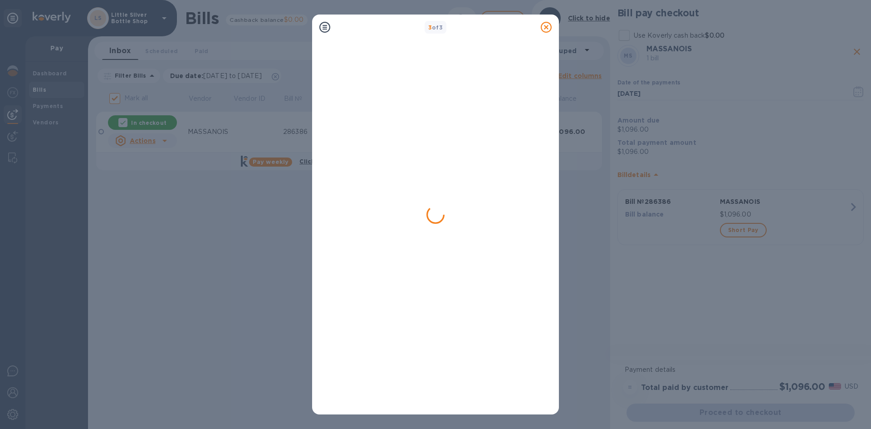
checkbox input "false"
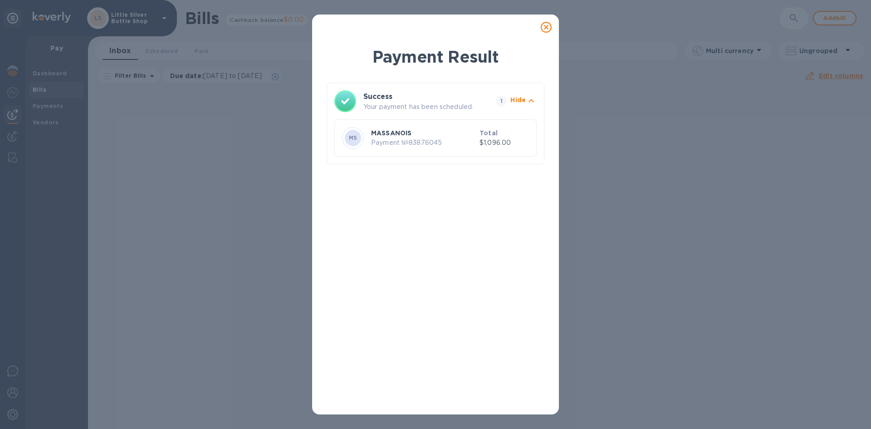
click at [546, 25] on icon at bounding box center [546, 27] width 11 height 11
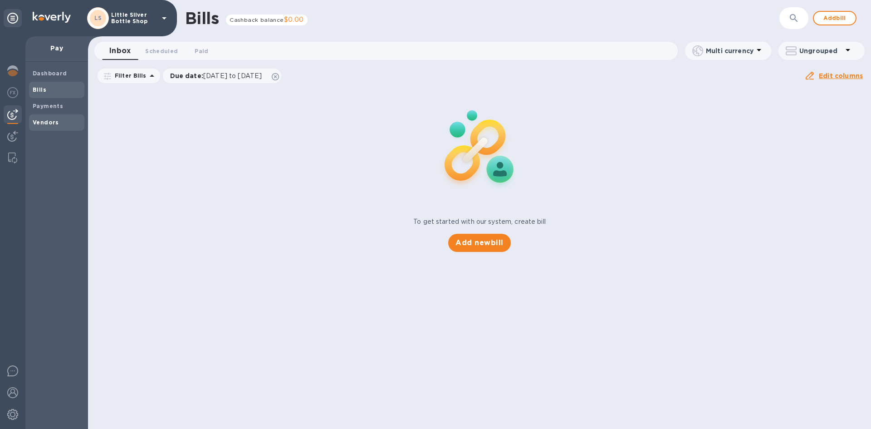
click at [49, 123] on b "Vendors" at bounding box center [46, 122] width 26 height 7
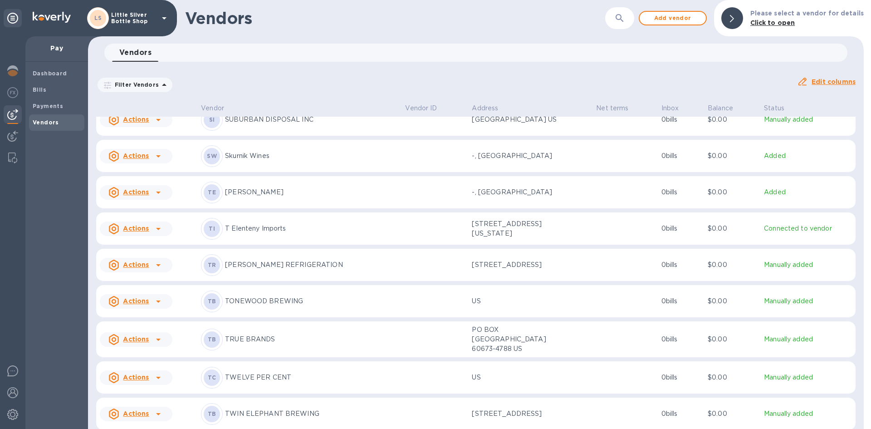
scroll to position [3212, 0]
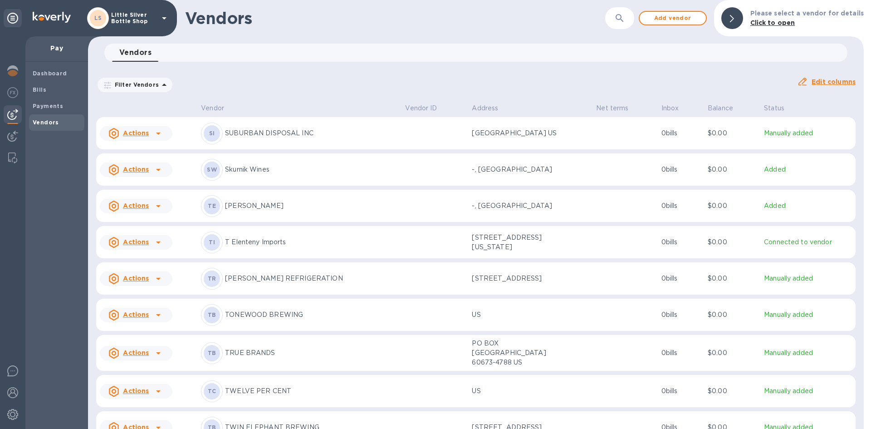
click at [247, 211] on p "[PERSON_NAME]" at bounding box center [311, 206] width 173 height 10
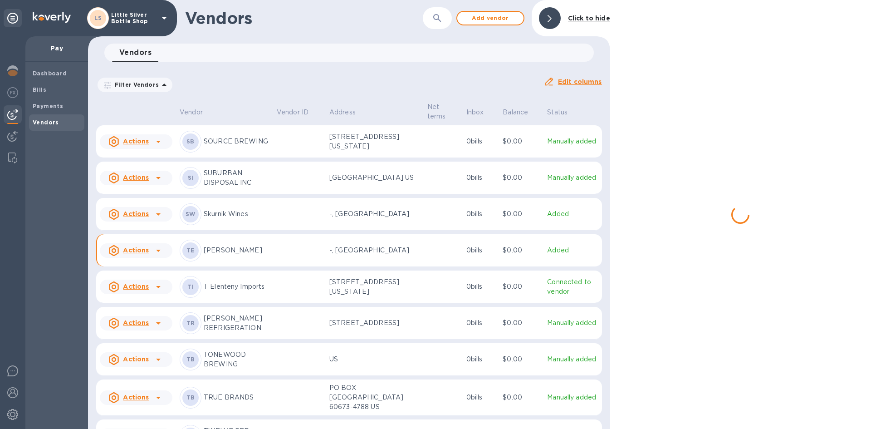
scroll to position [3275, 0]
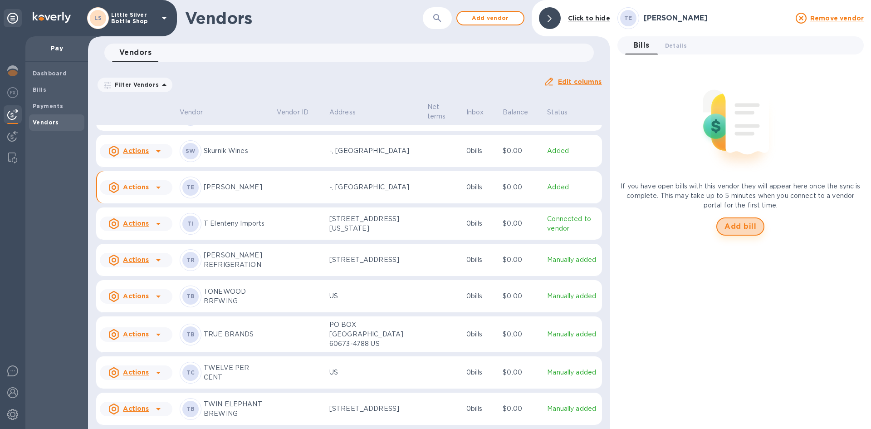
click at [549, 218] on button "Add bill" at bounding box center [740, 226] width 48 height 18
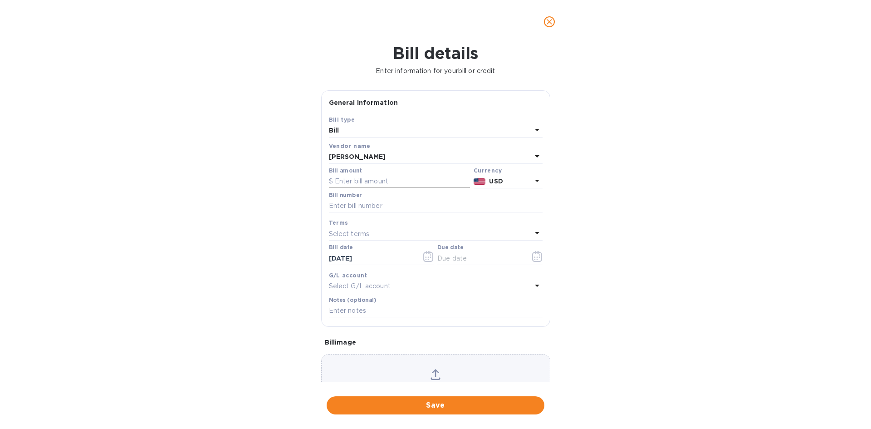
click at [433, 185] on input "text" at bounding box center [399, 182] width 141 height 14
type input "2,298.00"
click at [418, 202] on input "text" at bounding box center [436, 206] width 214 height 14
type input "732025"
click at [372, 233] on div "Select terms" at bounding box center [430, 233] width 203 height 13
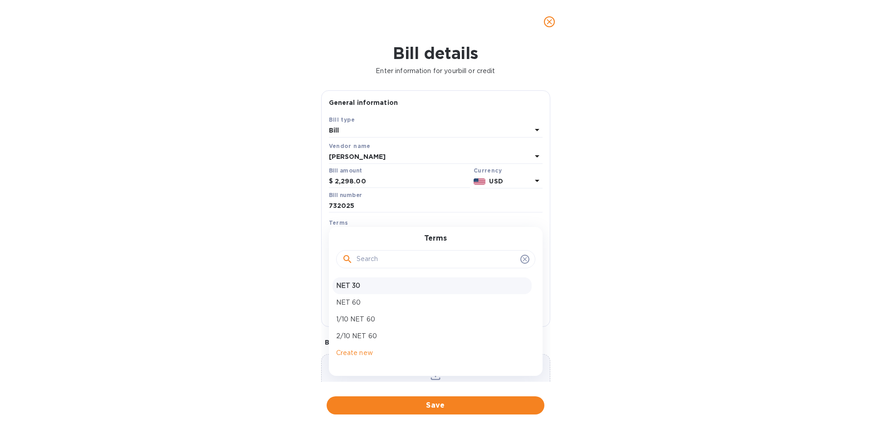
click at [354, 284] on p "NET 30" at bounding box center [432, 286] width 192 height 10
type input "[DATE]"
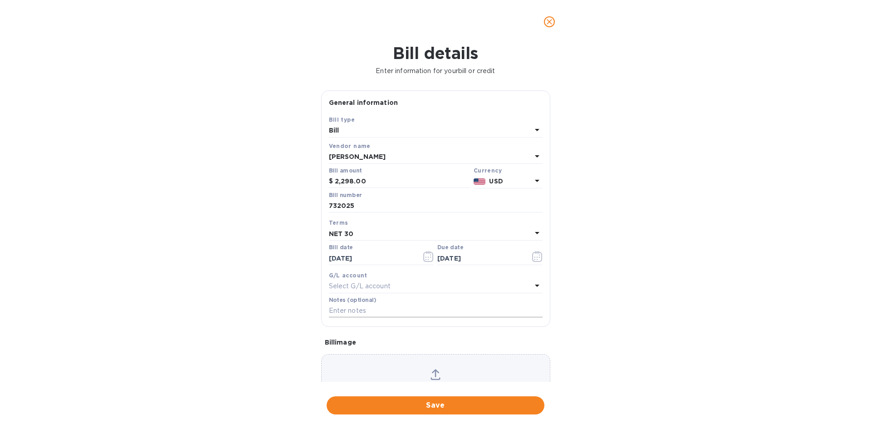
click at [362, 313] on input "text" at bounding box center [436, 311] width 214 height 14
type input "1-30087"
click at [498, 375] on span "Save" at bounding box center [435, 405] width 203 height 11
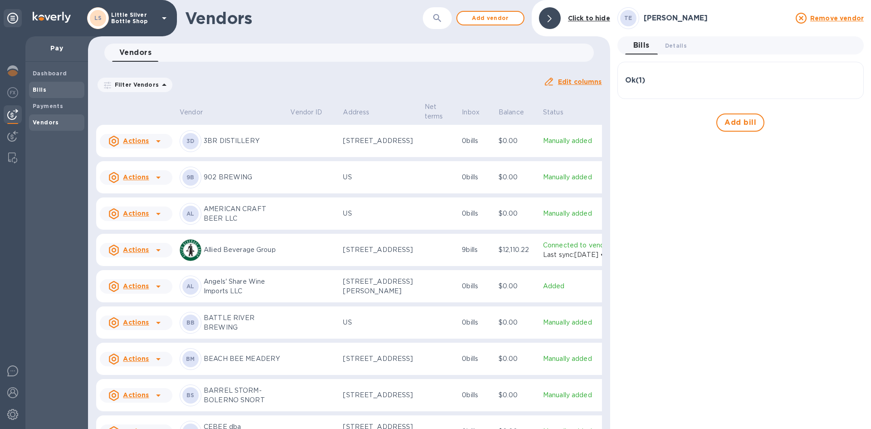
click at [60, 92] on span "Bills" at bounding box center [57, 89] width 48 height 9
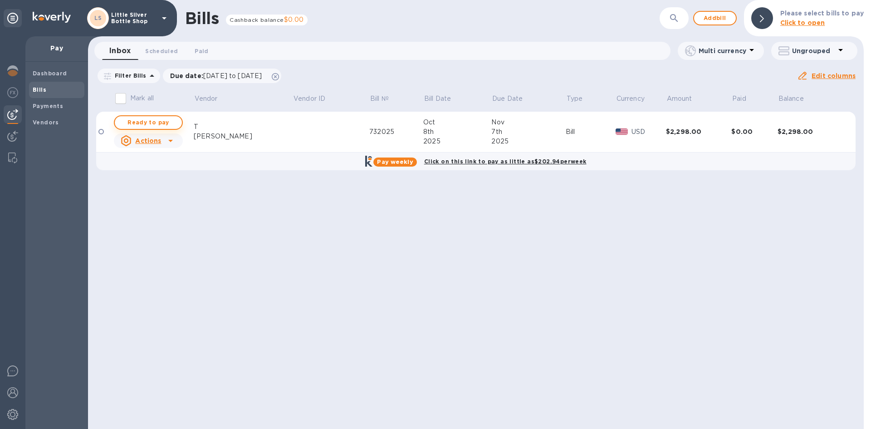
click at [152, 123] on span "Ready to pay" at bounding box center [148, 122] width 53 height 11
checkbox input "true"
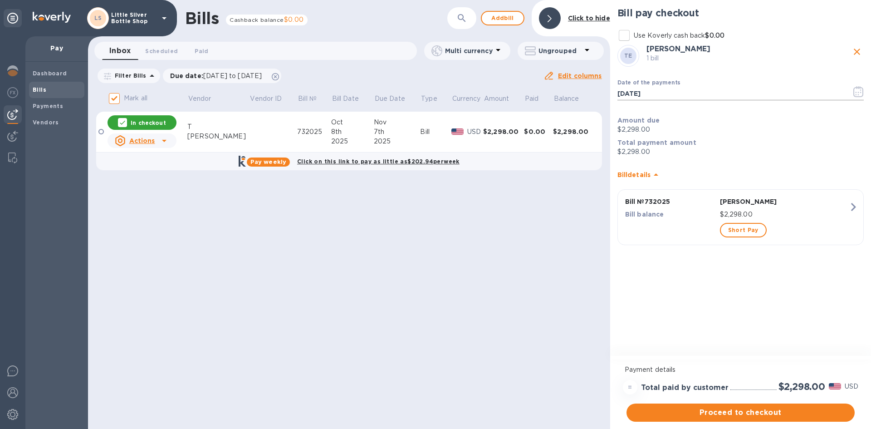
click at [549, 93] on icon "button" at bounding box center [858, 91] width 10 height 11
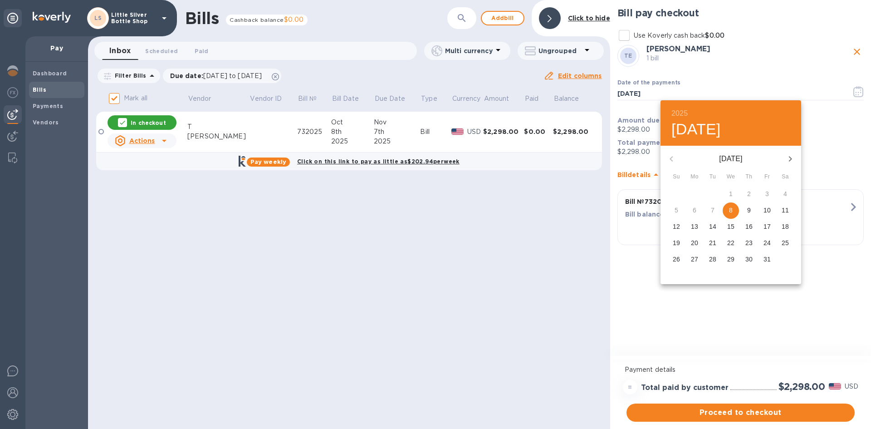
click at [549, 156] on icon "button" at bounding box center [790, 158] width 11 height 11
click at [549, 193] on p "1" at bounding box center [786, 193] width 4 height 9
type input "[DATE]"
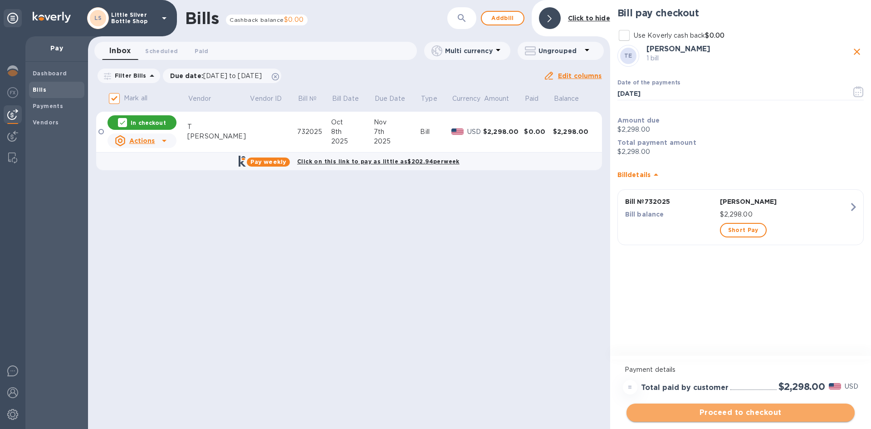
click at [549, 375] on span "Proceed to checkout" at bounding box center [741, 412] width 214 height 11
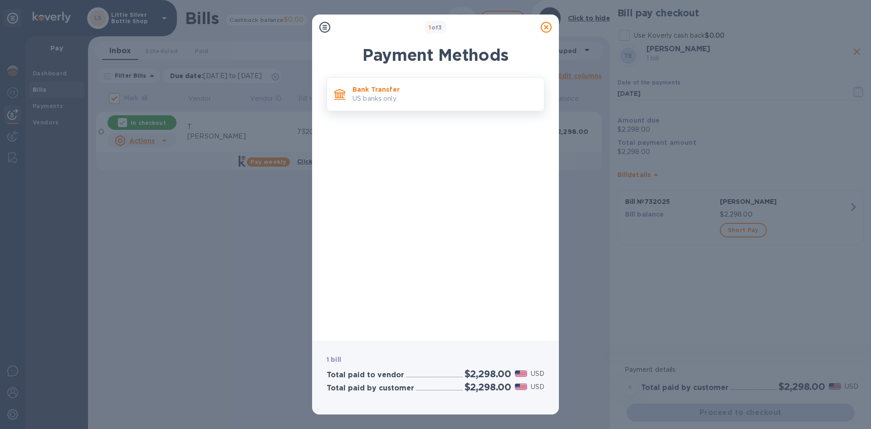
click at [481, 99] on p "US banks only." at bounding box center [445, 99] width 184 height 10
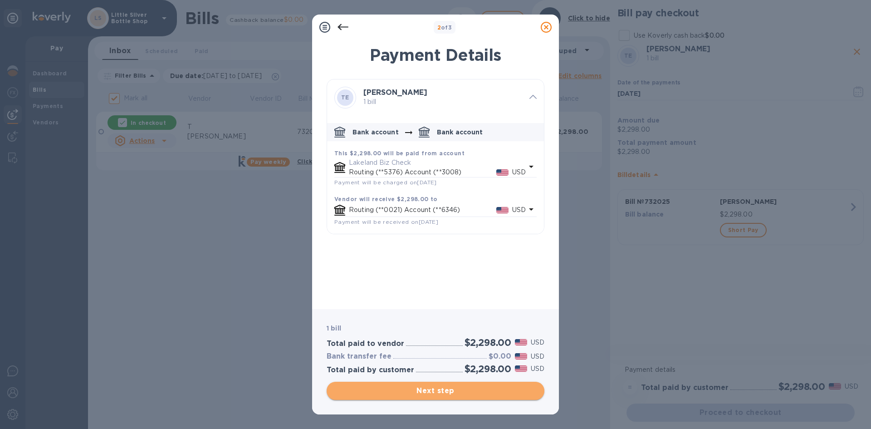
click at [512, 375] on span "Next step" at bounding box center [435, 390] width 203 height 11
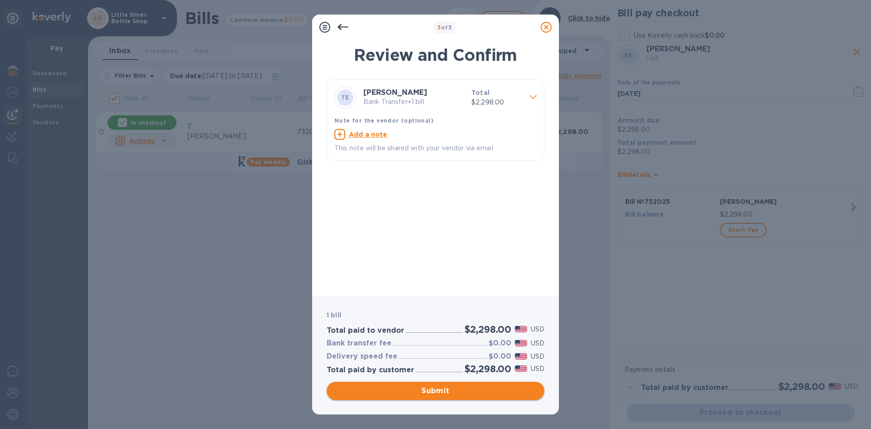
click at [512, 375] on span "Submit" at bounding box center [435, 390] width 203 height 11
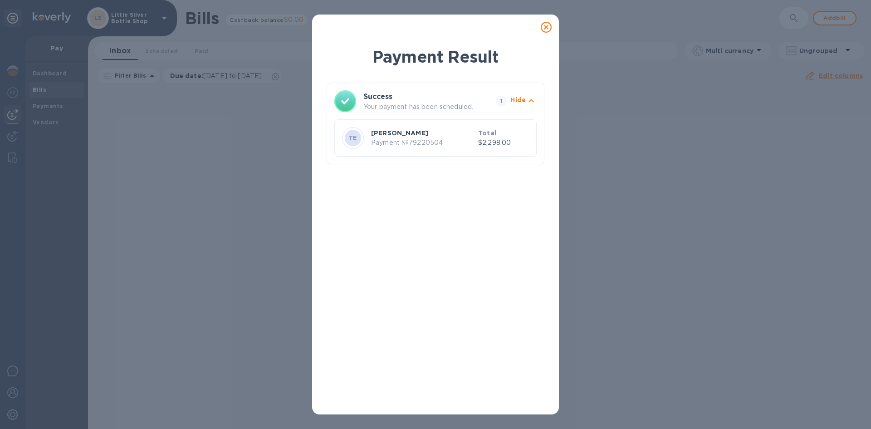
click at [544, 30] on icon at bounding box center [546, 27] width 11 height 11
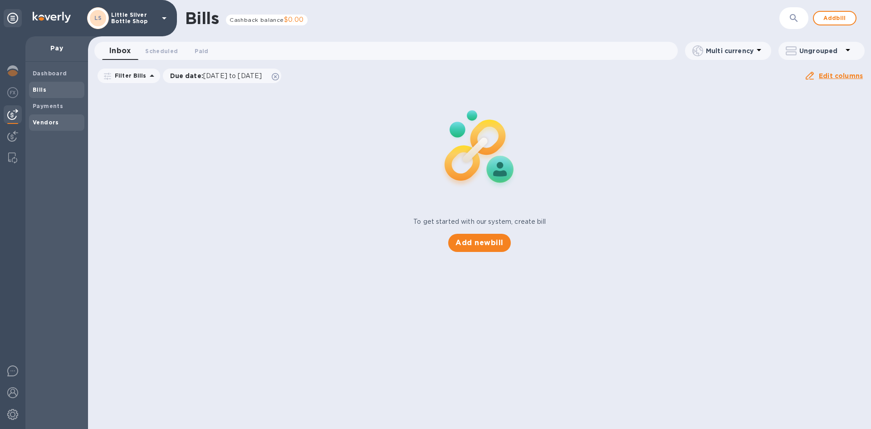
click at [45, 120] on b "Vendors" at bounding box center [46, 122] width 26 height 7
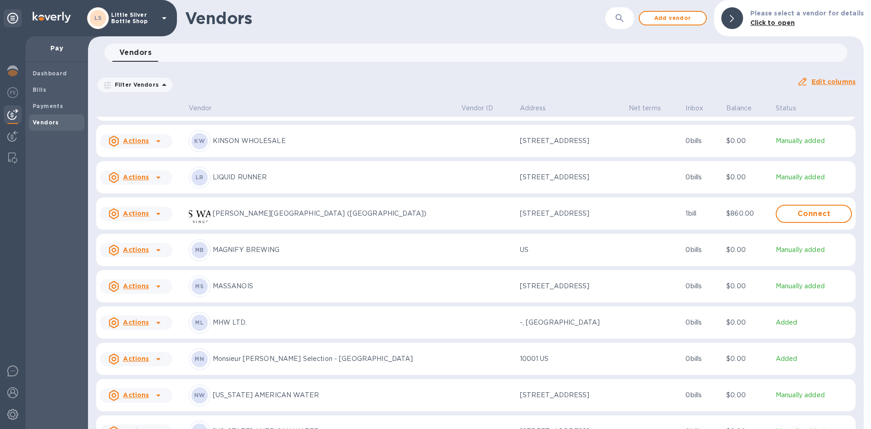
scroll to position [1935, 0]
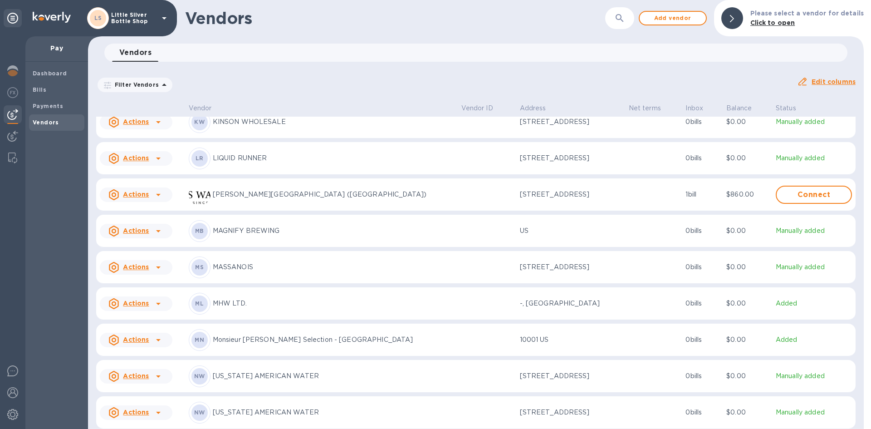
click at [234, 308] on p "MHW LTD." at bounding box center [333, 304] width 241 height 10
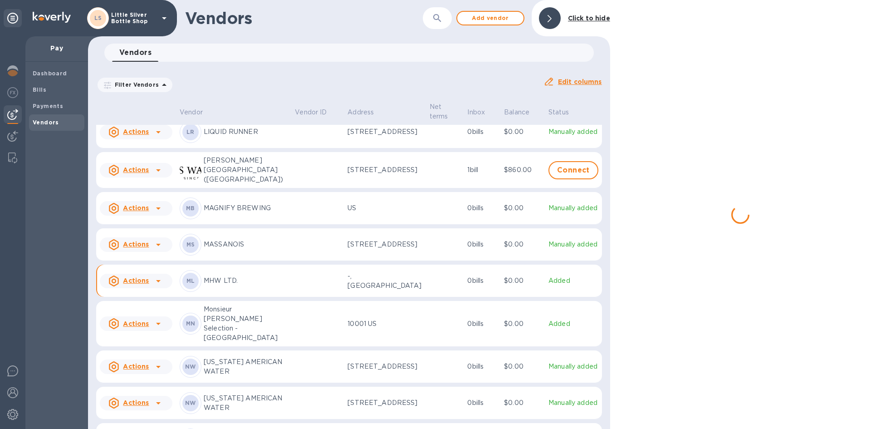
scroll to position [1981, 0]
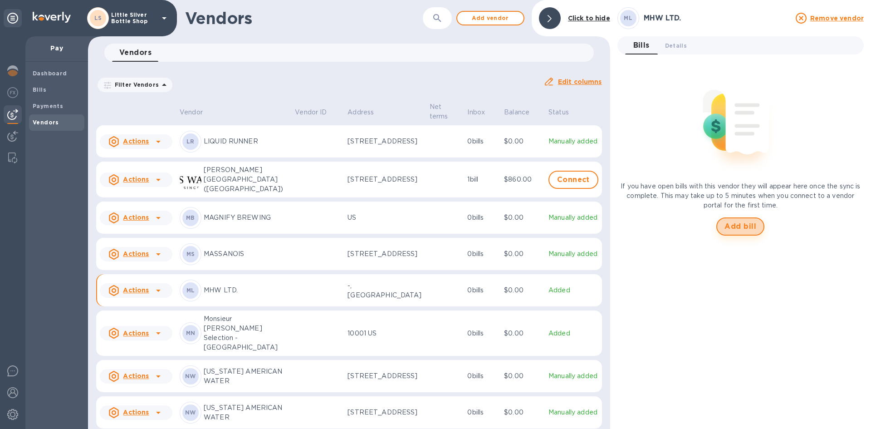
click at [549, 223] on span "Add bill" at bounding box center [741, 226] width 32 height 11
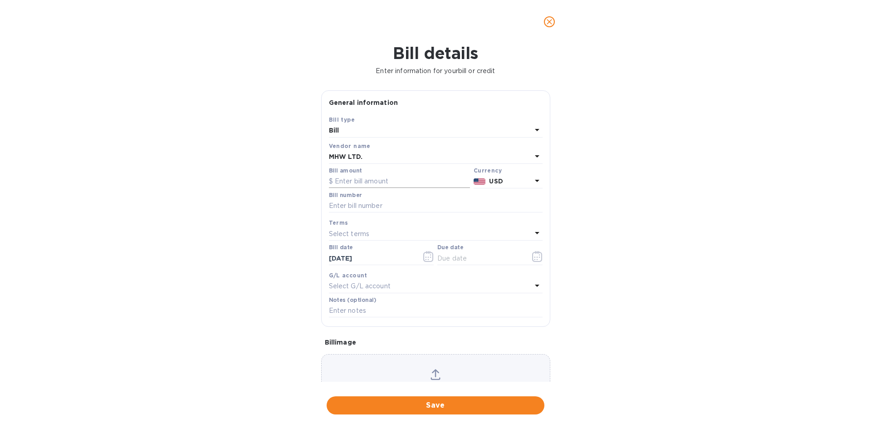
click at [382, 178] on input "text" at bounding box center [399, 182] width 141 height 14
type input "1,080.00"
click at [374, 203] on input "text" at bounding box center [436, 206] width 214 height 14
type input "114416"
click at [347, 231] on p "Select terms" at bounding box center [349, 234] width 41 height 10
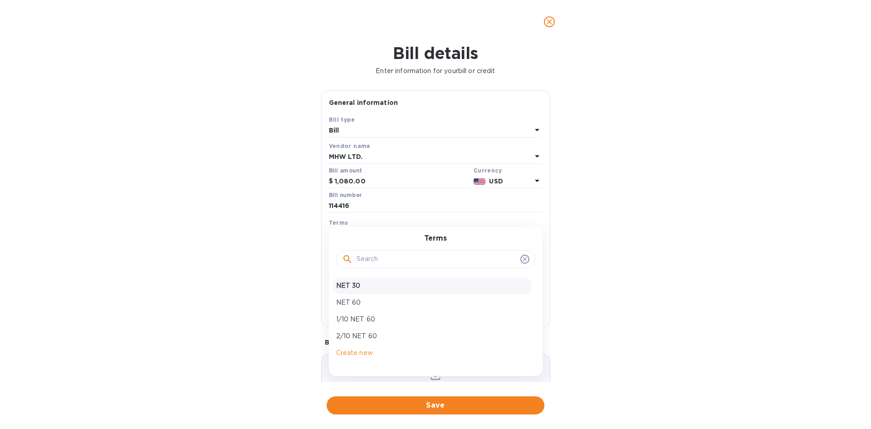
click at [355, 286] on p "NET 30" at bounding box center [432, 286] width 192 height 10
type input "[DATE]"
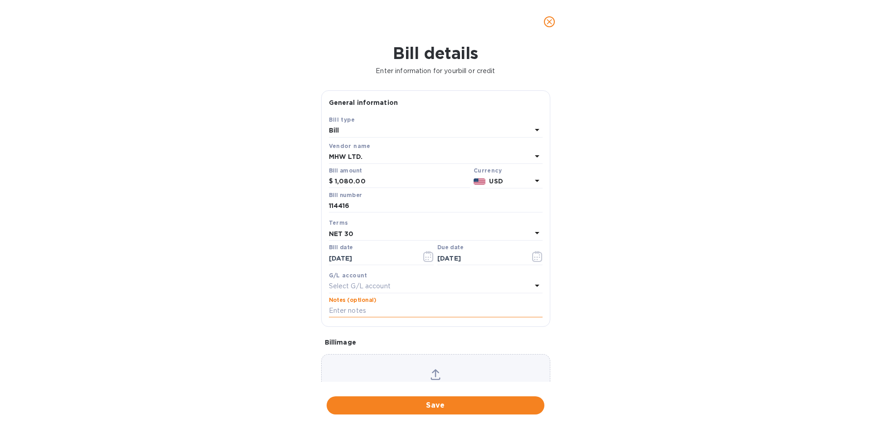
click at [357, 310] on input "text" at bounding box center [436, 311] width 214 height 14
type input "1-30117"
click at [464, 375] on span "Save" at bounding box center [435, 405] width 203 height 11
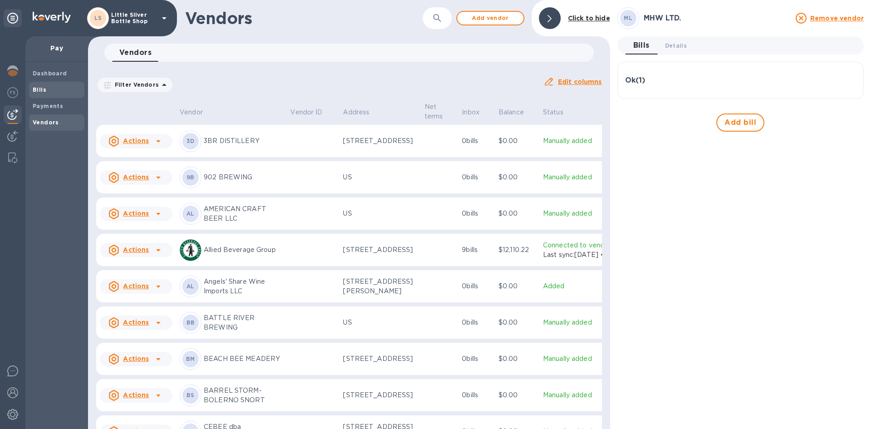
click at [47, 89] on span "Bills" at bounding box center [57, 89] width 48 height 9
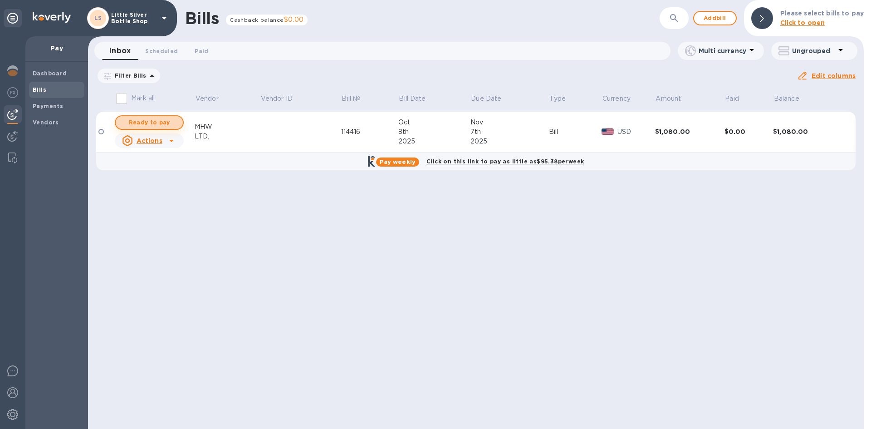
click at [172, 121] on span "Ready to pay" at bounding box center [149, 122] width 53 height 11
checkbox input "true"
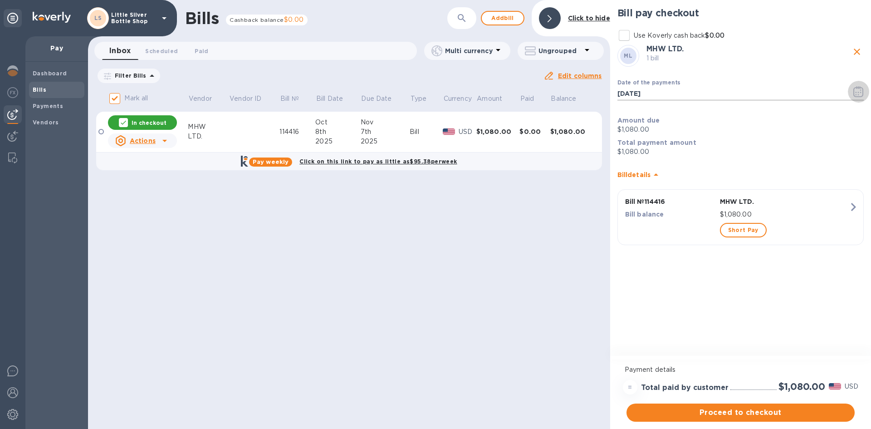
click at [549, 94] on icon "button" at bounding box center [858, 91] width 10 height 11
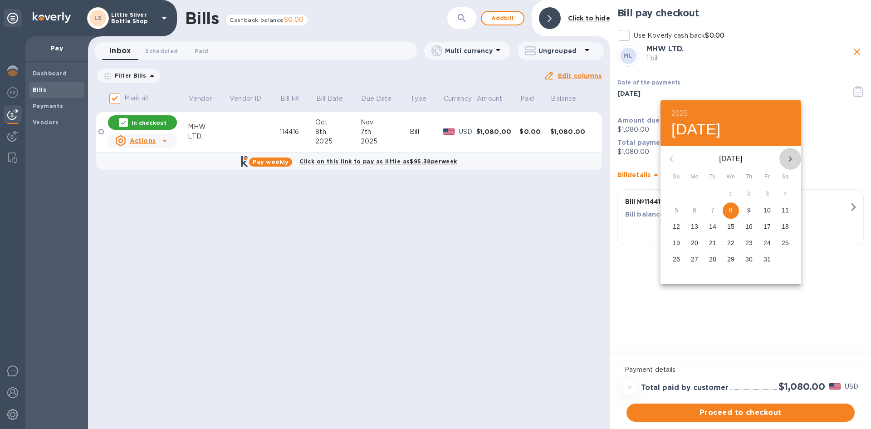
click at [549, 157] on icon "button" at bounding box center [790, 158] width 3 height 5
click at [549, 192] on p "1" at bounding box center [786, 193] width 4 height 9
type input "[DATE]"
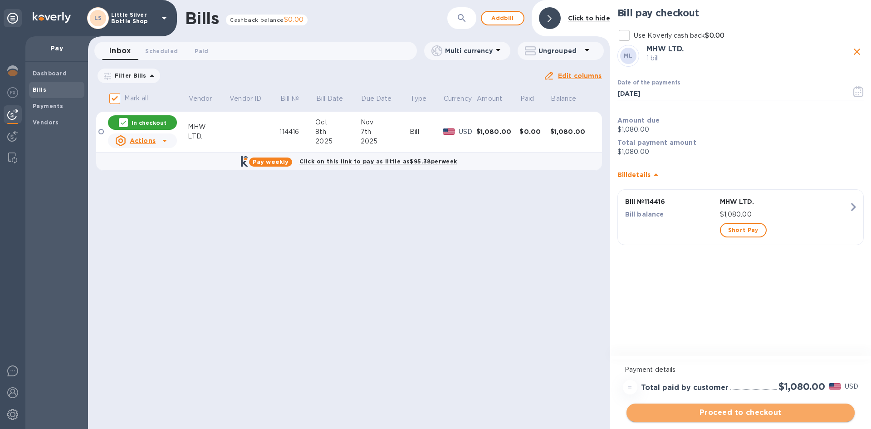
click at [549, 375] on span "Proceed to checkout" at bounding box center [741, 412] width 214 height 11
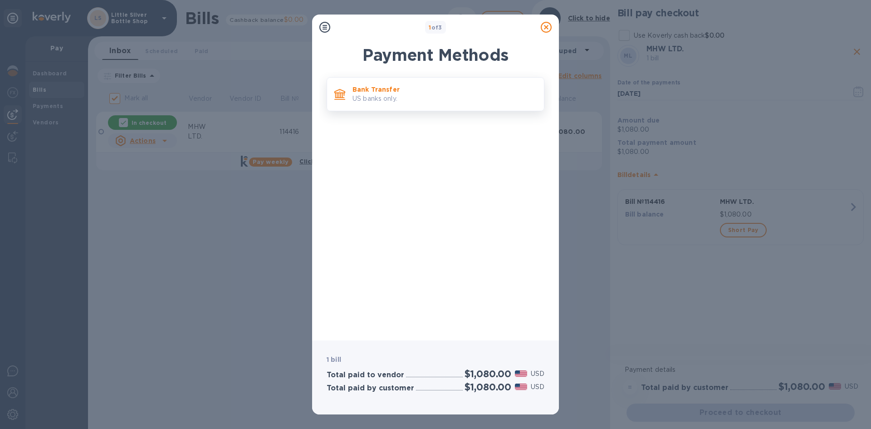
click at [488, 91] on p "Bank Transfer" at bounding box center [445, 89] width 184 height 9
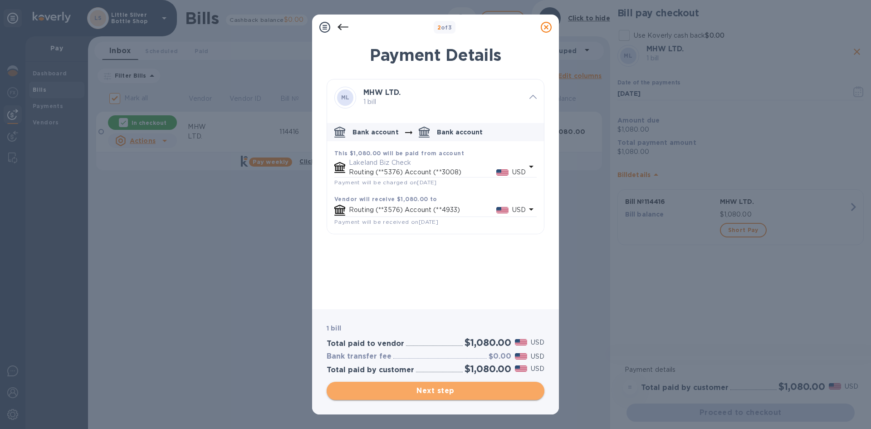
click at [493, 375] on span "Next step" at bounding box center [435, 390] width 203 height 11
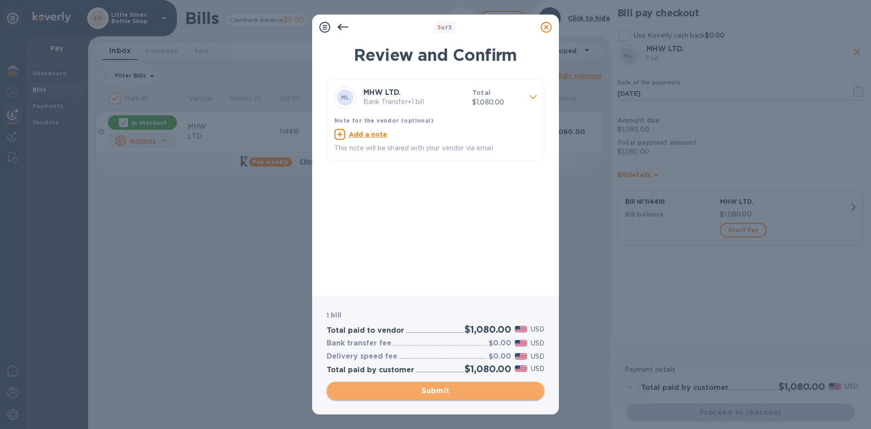
click at [493, 375] on span "Submit" at bounding box center [435, 390] width 203 height 11
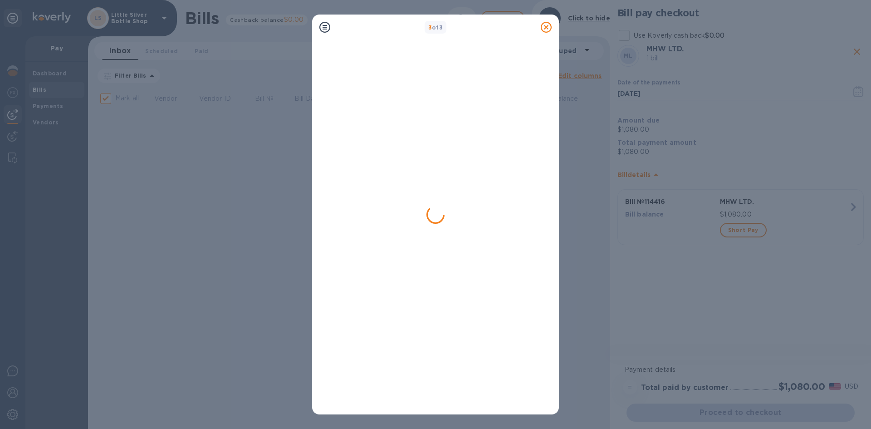
checkbox input "false"
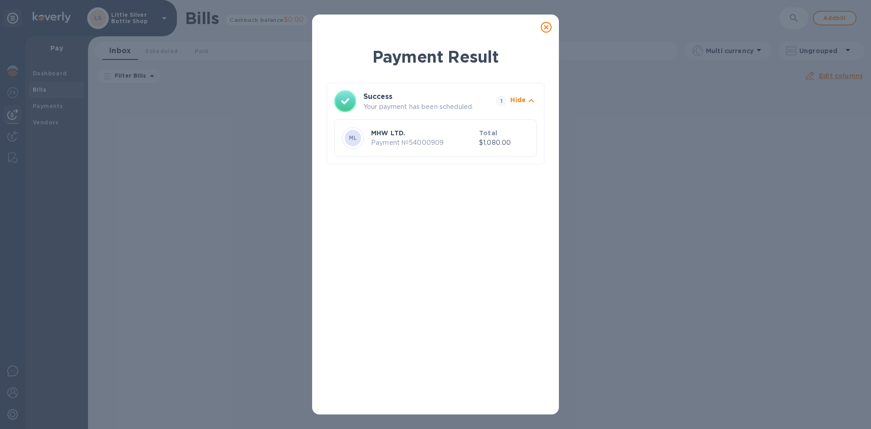
click at [544, 27] on icon at bounding box center [546, 27] width 11 height 11
